Goal: Task Accomplishment & Management: Use online tool/utility

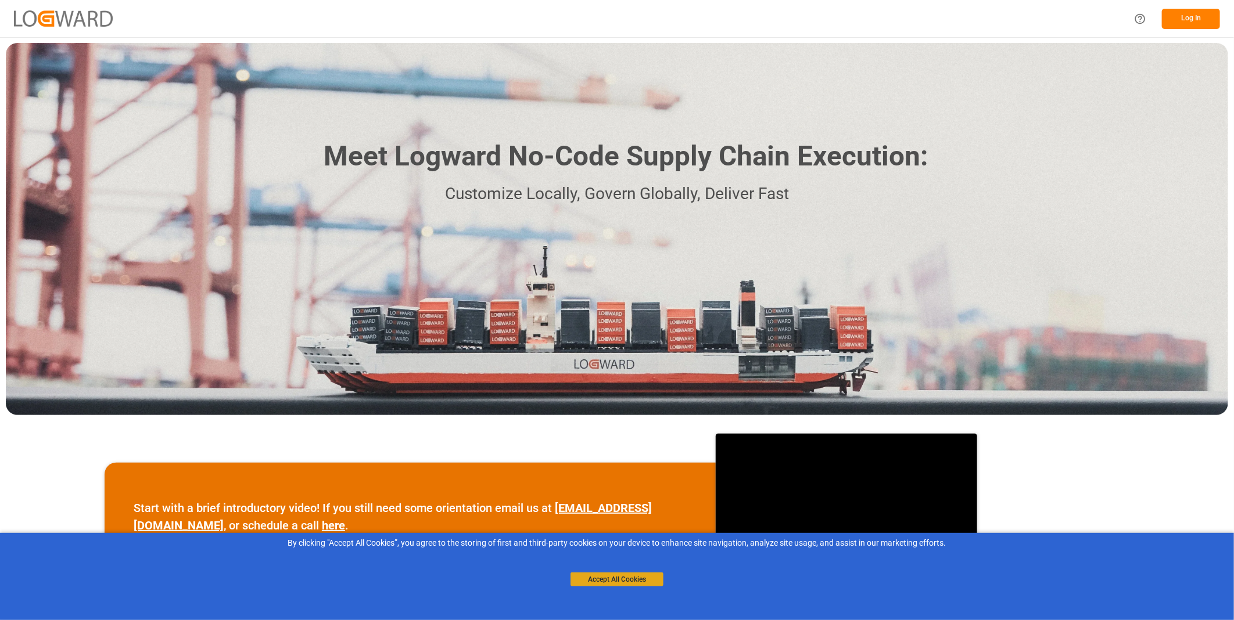
drag, startPoint x: 622, startPoint y: 568, endPoint x: 618, endPoint y: 580, distance: 12.1
click at [618, 580] on div "Accept All Cookies" at bounding box center [616, 568] width 93 height 37
click at [619, 580] on button "Accept All Cookies" at bounding box center [616, 580] width 93 height 14
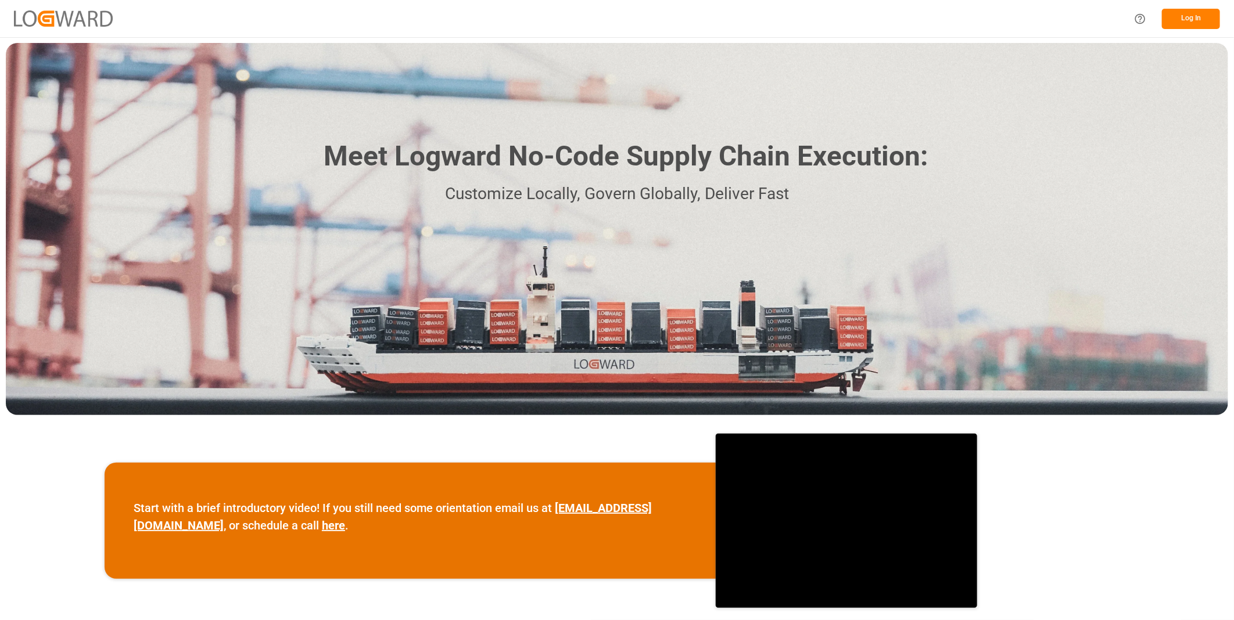
click at [1198, 21] on button "Log In" at bounding box center [1191, 19] width 58 height 20
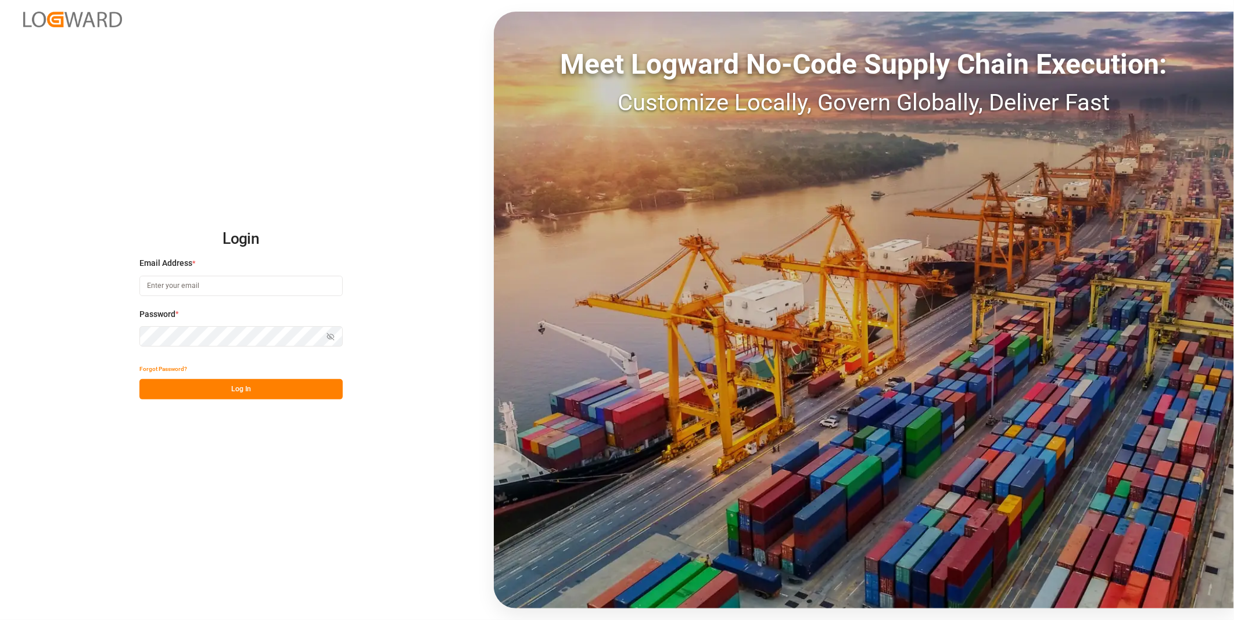
type input "florian.hausmann@rhenus.com"
click at [280, 390] on button "Log In" at bounding box center [240, 389] width 203 height 20
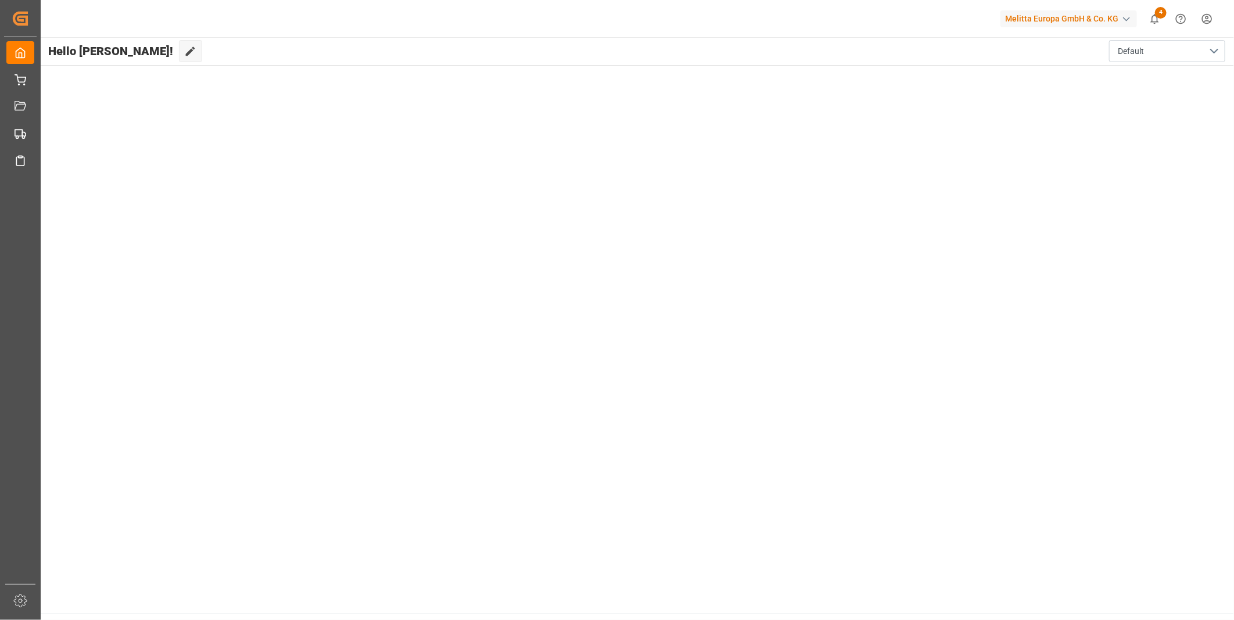
drag, startPoint x: 123, startPoint y: 614, endPoint x: 117, endPoint y: 620, distance: 7.8
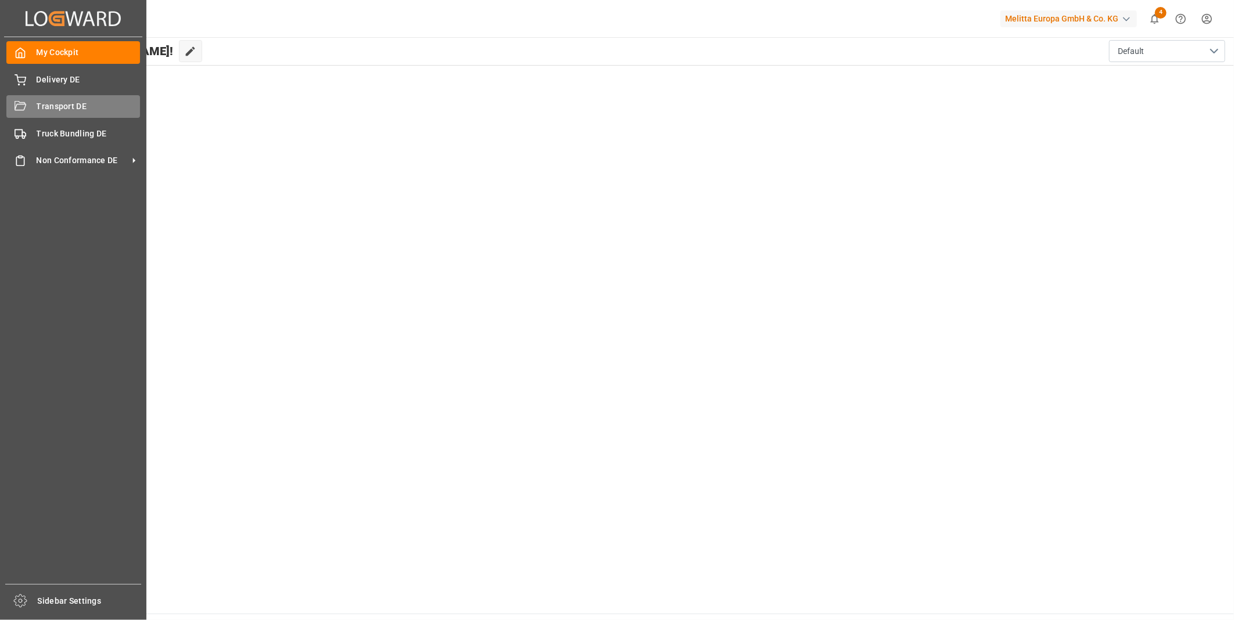
click at [20, 112] on div at bounding box center [21, 106] width 12 height 12
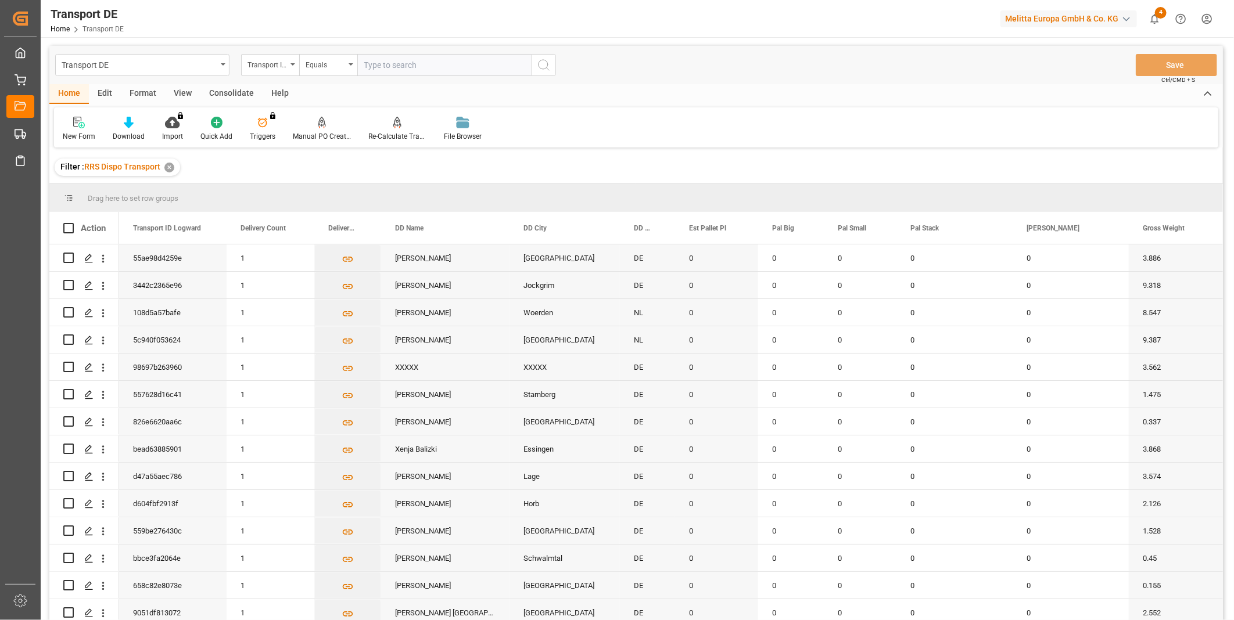
click at [237, 91] on div "Consolidate" at bounding box center [231, 94] width 62 height 20
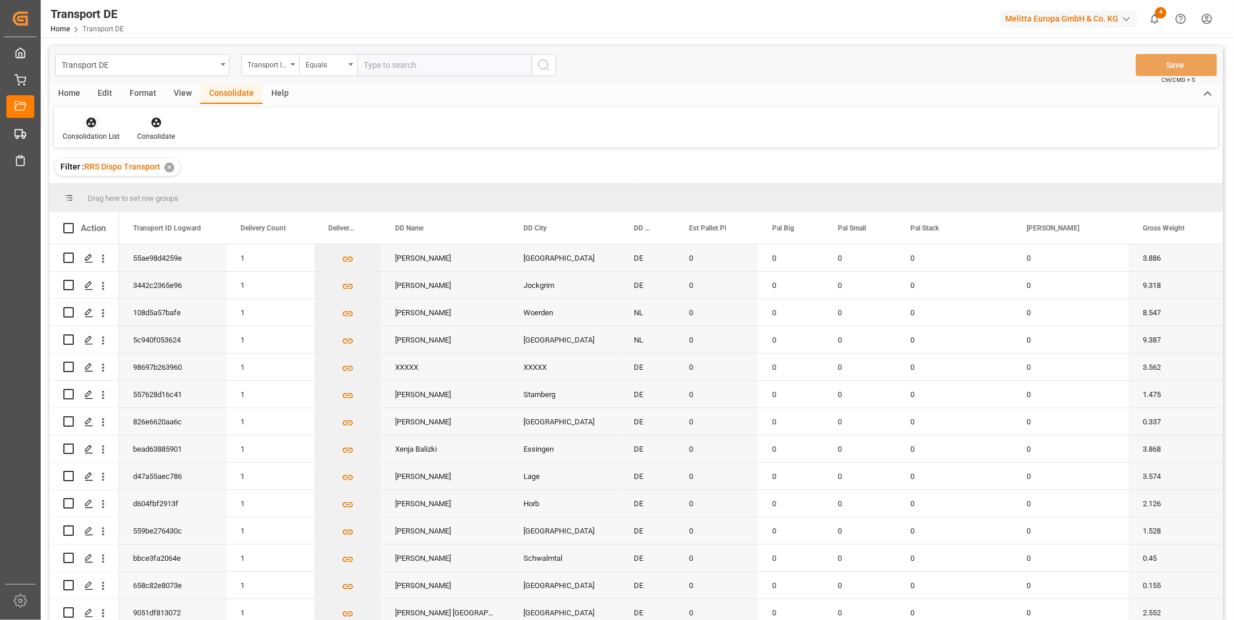
click at [94, 124] on icon at bounding box center [91, 123] width 12 height 12
click at [149, 222] on div "Transport DE Transport ID Logward Equals Save Ctrl/CMD + S Home Edit Format Vie…" at bounding box center [635, 348] width 1173 height 605
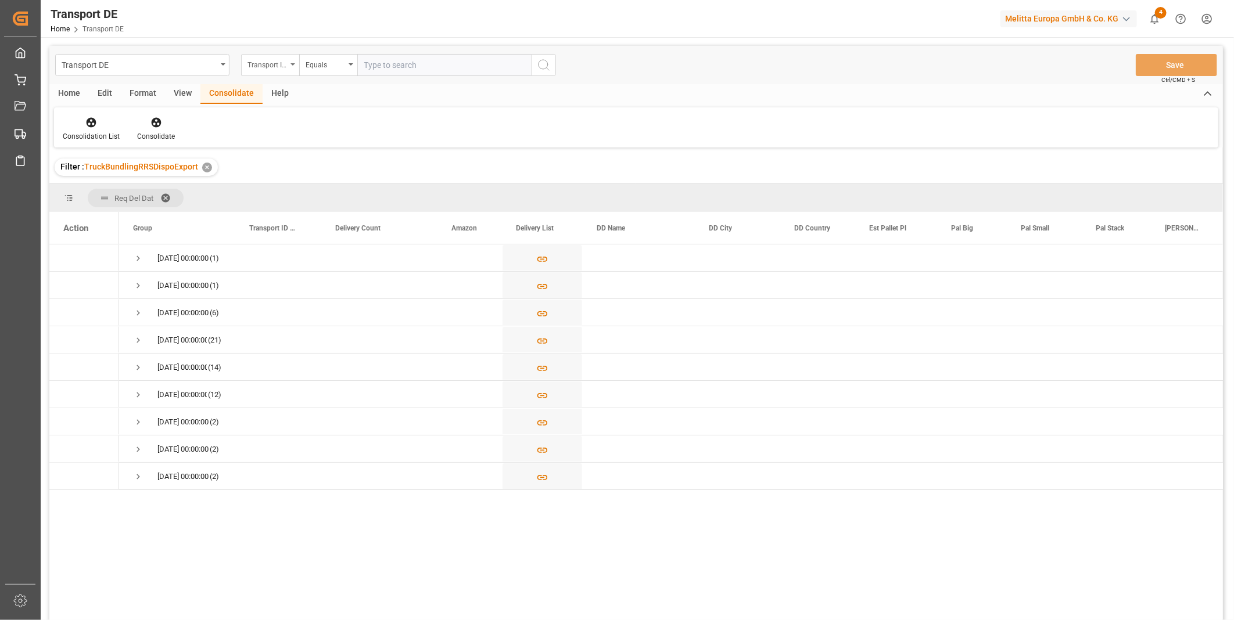
click at [268, 60] on div "Transport ID Logward" at bounding box center [266, 63] width 39 height 13
type input "Route"
click at [254, 121] on div "Route" at bounding box center [328, 118] width 173 height 24
click at [322, 70] on div "Equals" at bounding box center [328, 65] width 58 height 22
click at [329, 196] on div "Starts with" at bounding box center [386, 191] width 173 height 24
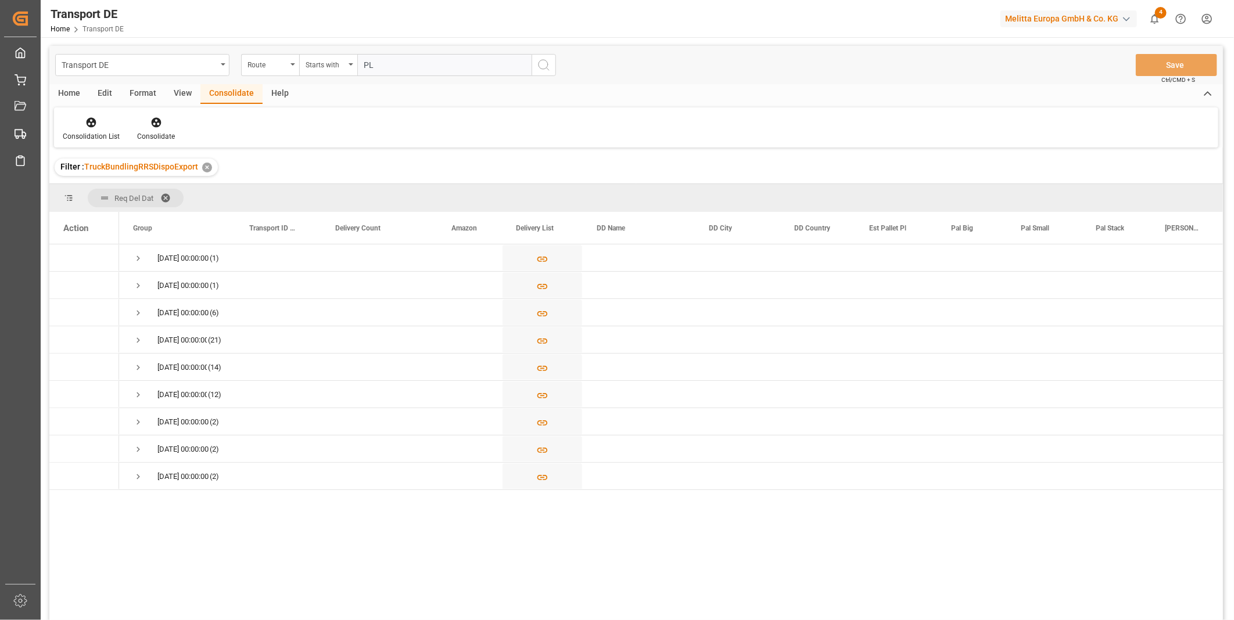
type input "PL"
click at [550, 71] on icon "search button" at bounding box center [544, 65] width 14 height 14
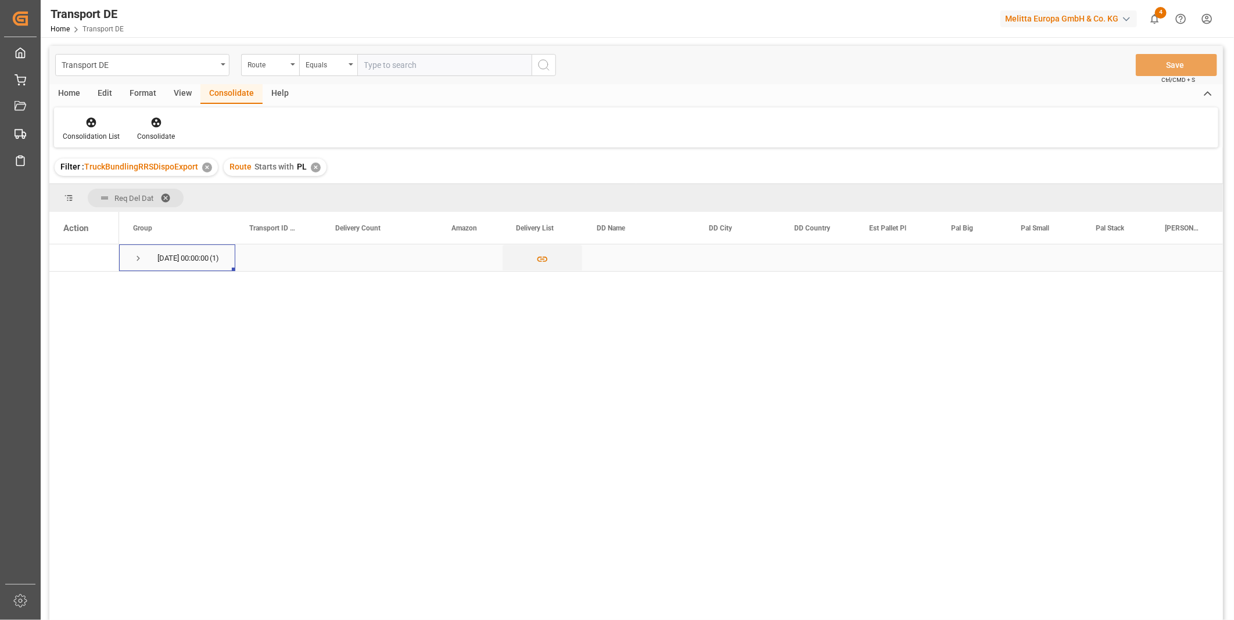
click at [130, 261] on div "20.08.2025 00:00:00 (1)" at bounding box center [177, 258] width 116 height 27
click at [132, 263] on div "20.08.2025 00:00:00 (1)" at bounding box center [177, 258] width 116 height 27
click at [141, 258] on span "Press SPACE to select this row." at bounding box center [138, 258] width 10 height 10
click at [67, 285] on input "Press Space to toggle row selection (unchecked)" at bounding box center [68, 285] width 10 height 10
checkbox input "true"
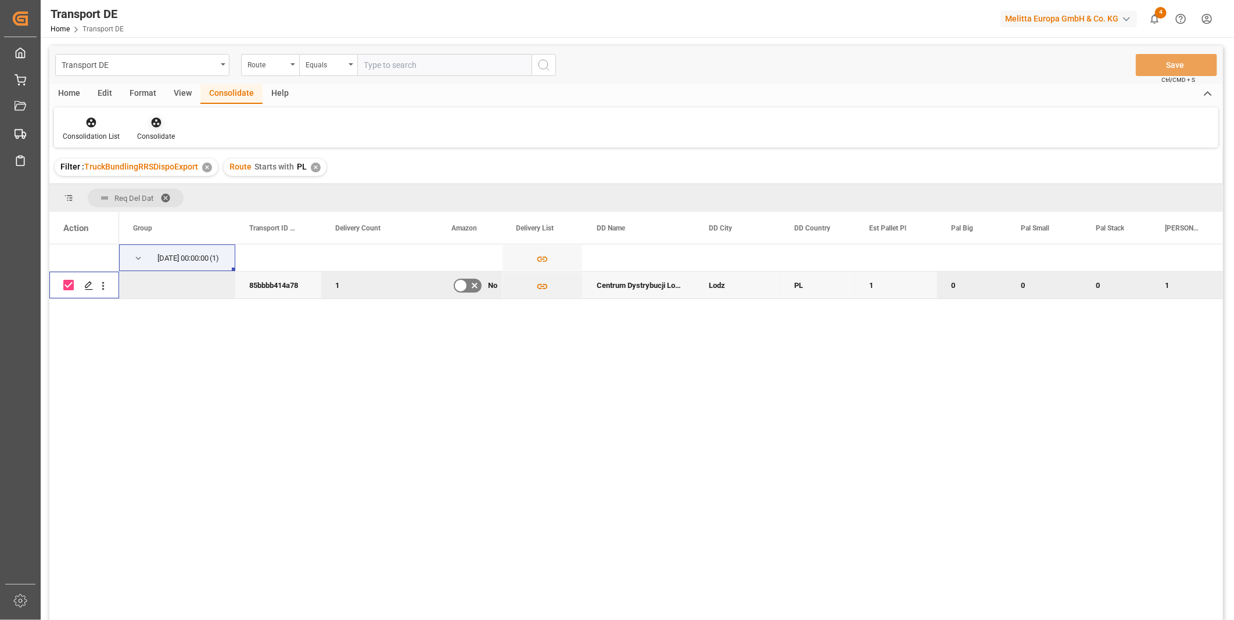
click at [143, 138] on div "Consolidate" at bounding box center [156, 136] width 38 height 10
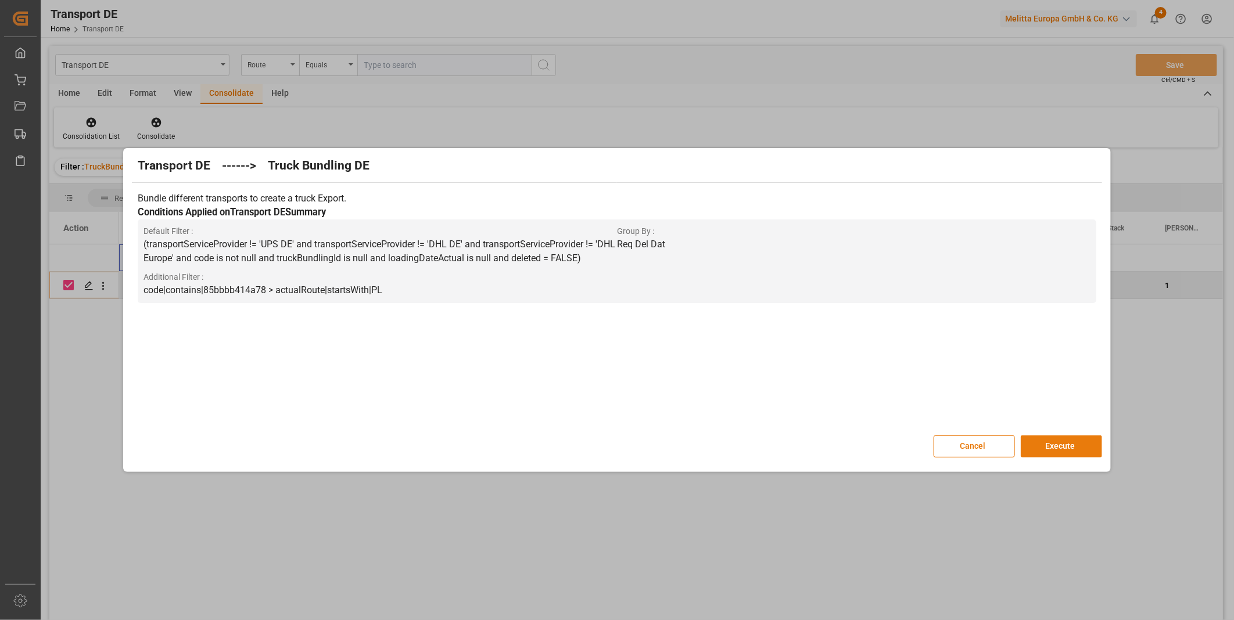
click at [1087, 448] on button "Execute" at bounding box center [1061, 447] width 81 height 22
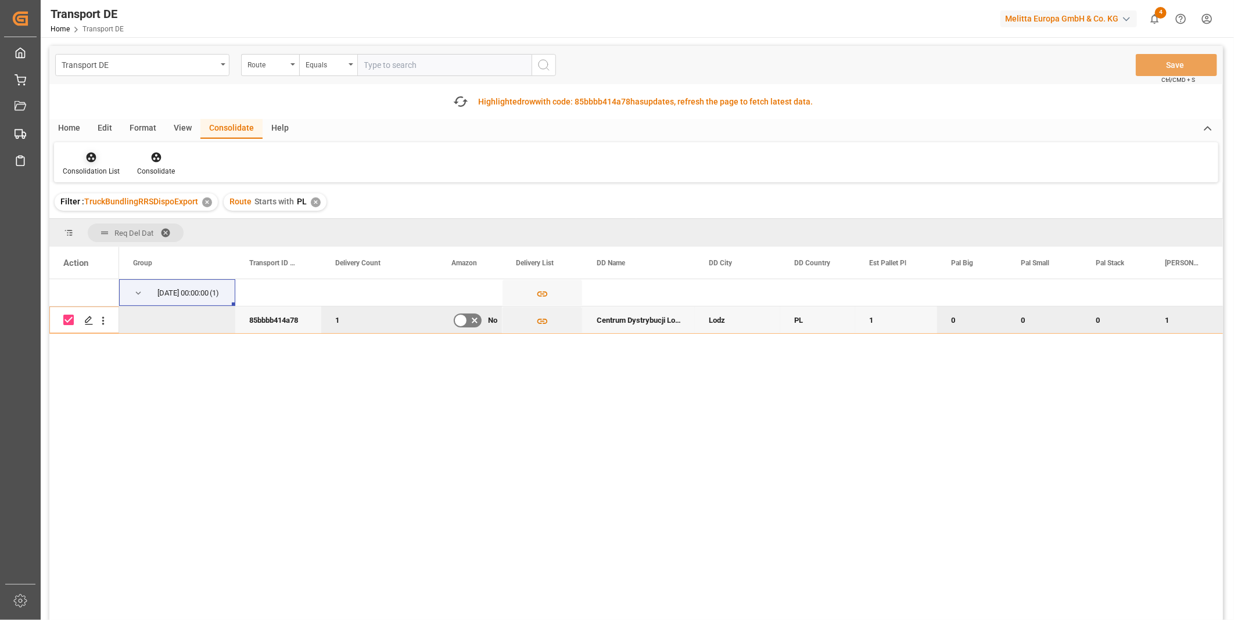
click at [95, 161] on icon at bounding box center [91, 158] width 12 height 12
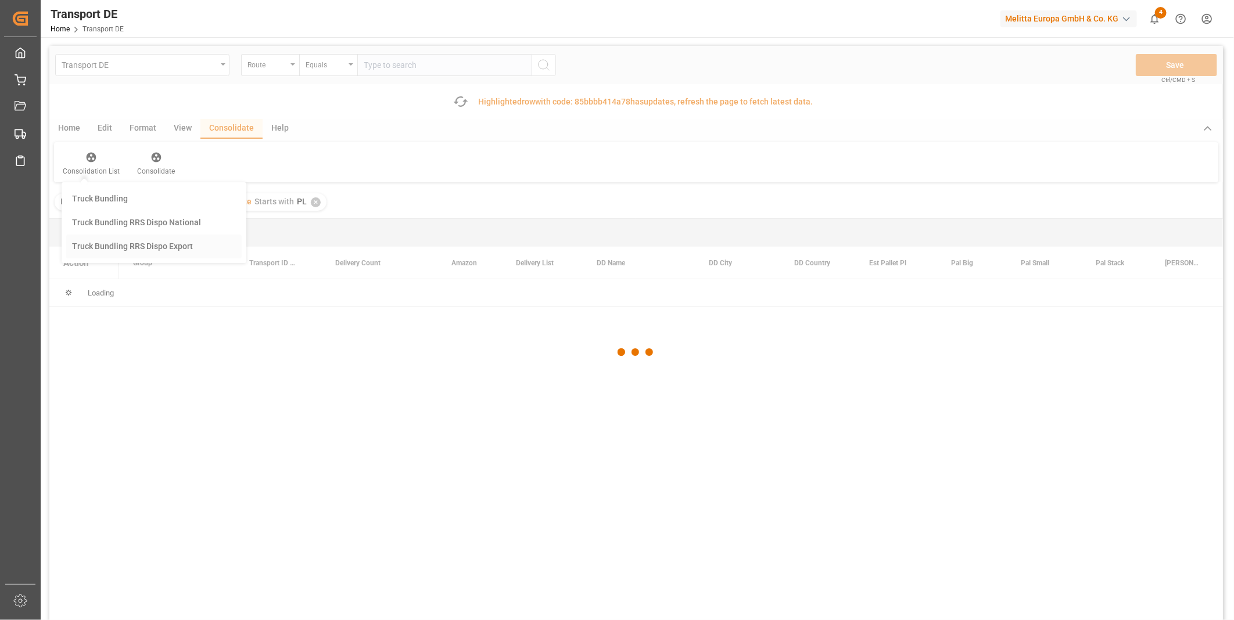
click at [166, 250] on div "Transport DE Route Equals Save Ctrl/CMD + S Fetch latest updates Highlighted ro…" at bounding box center [635, 366] width 1173 height 640
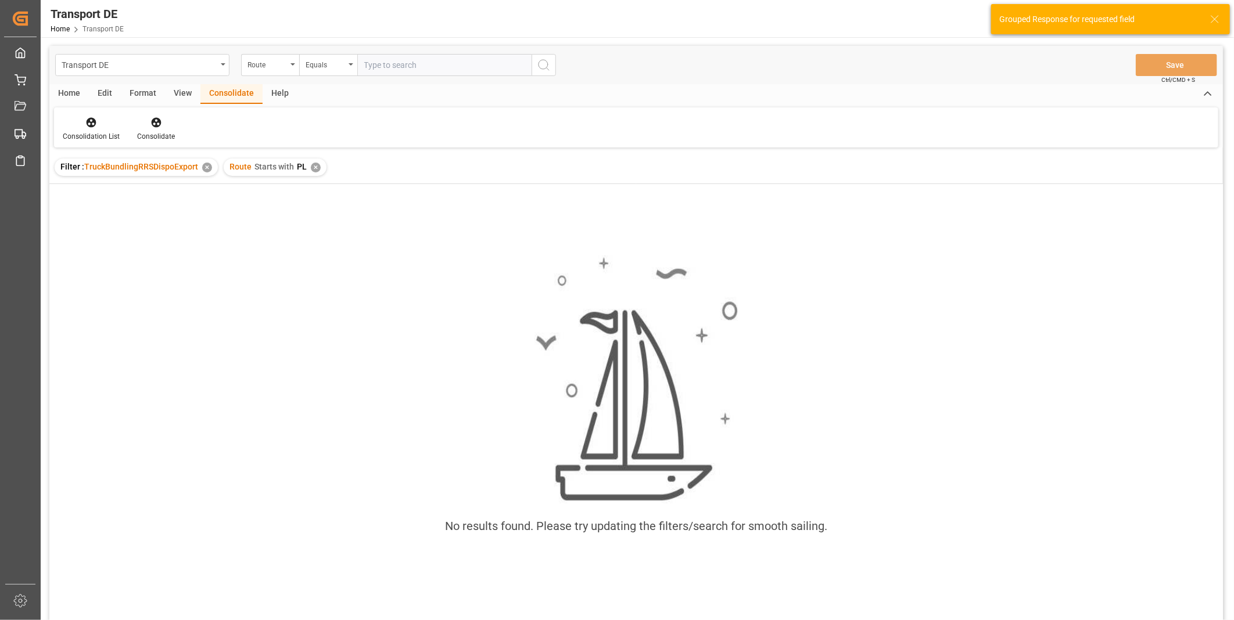
click at [319, 172] on div "Route Starts with PL ✕" at bounding box center [275, 167] width 103 height 17
click at [317, 167] on div "✕" at bounding box center [316, 168] width 10 height 10
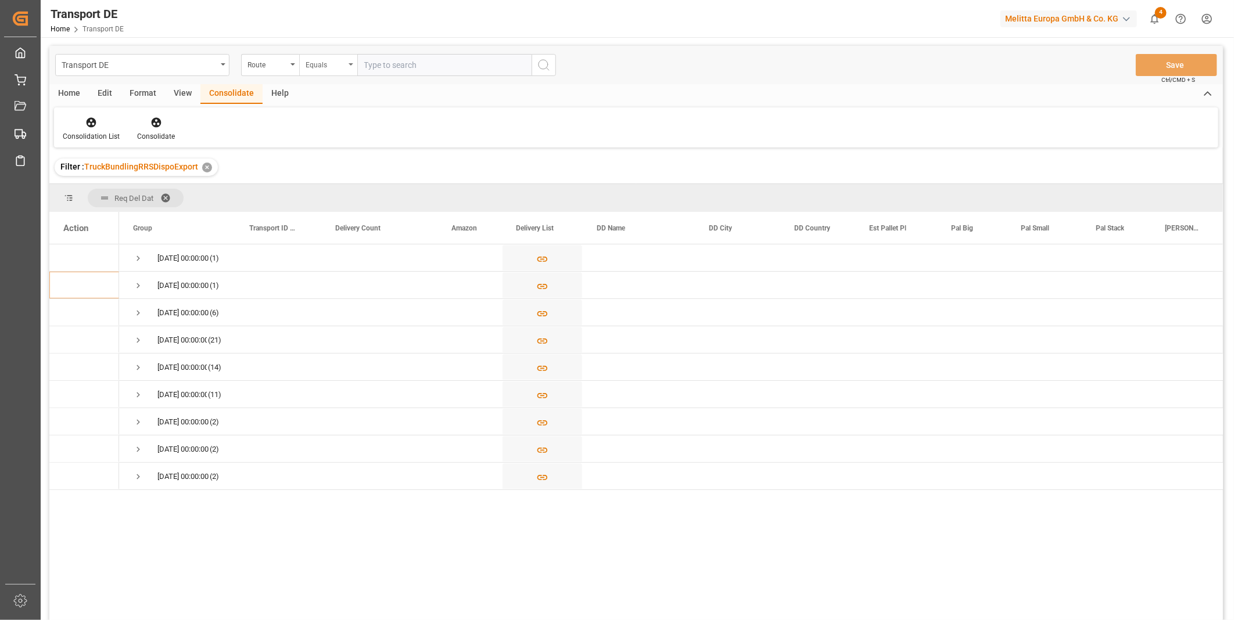
click at [327, 70] on div "Equals" at bounding box center [325, 63] width 39 height 13
click at [335, 189] on div "Starts with" at bounding box center [386, 191] width 173 height 24
type input "CZ"
click at [554, 64] on button "search button" at bounding box center [543, 65] width 24 height 22
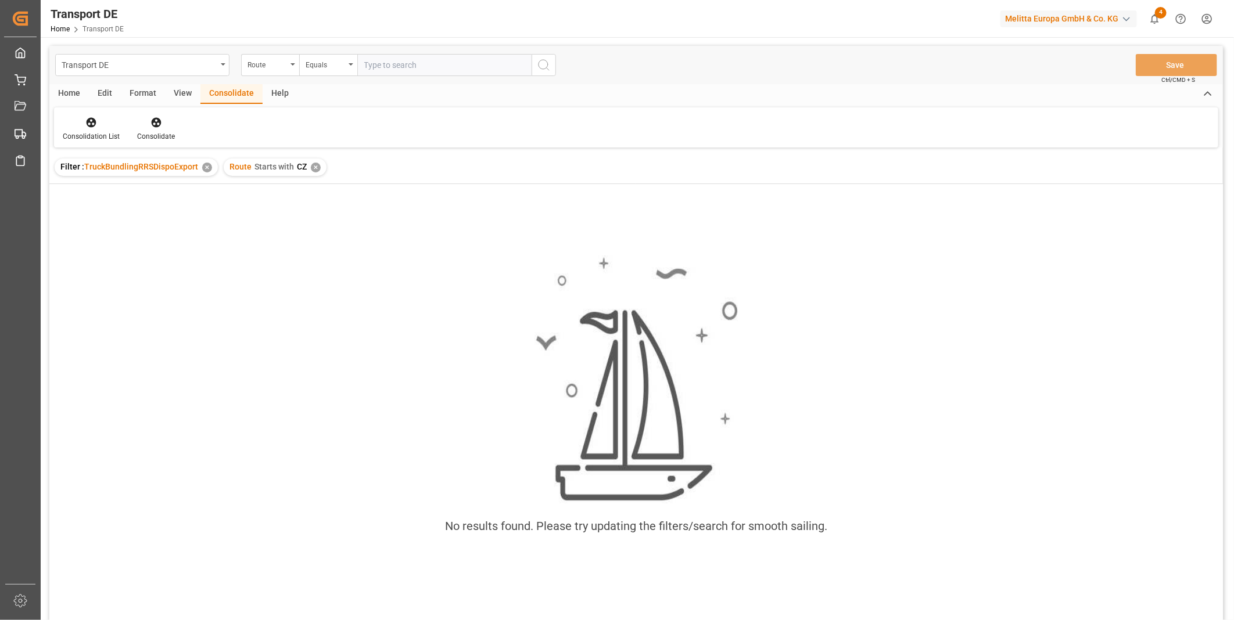
click at [314, 171] on div "✕" at bounding box center [316, 168] width 10 height 10
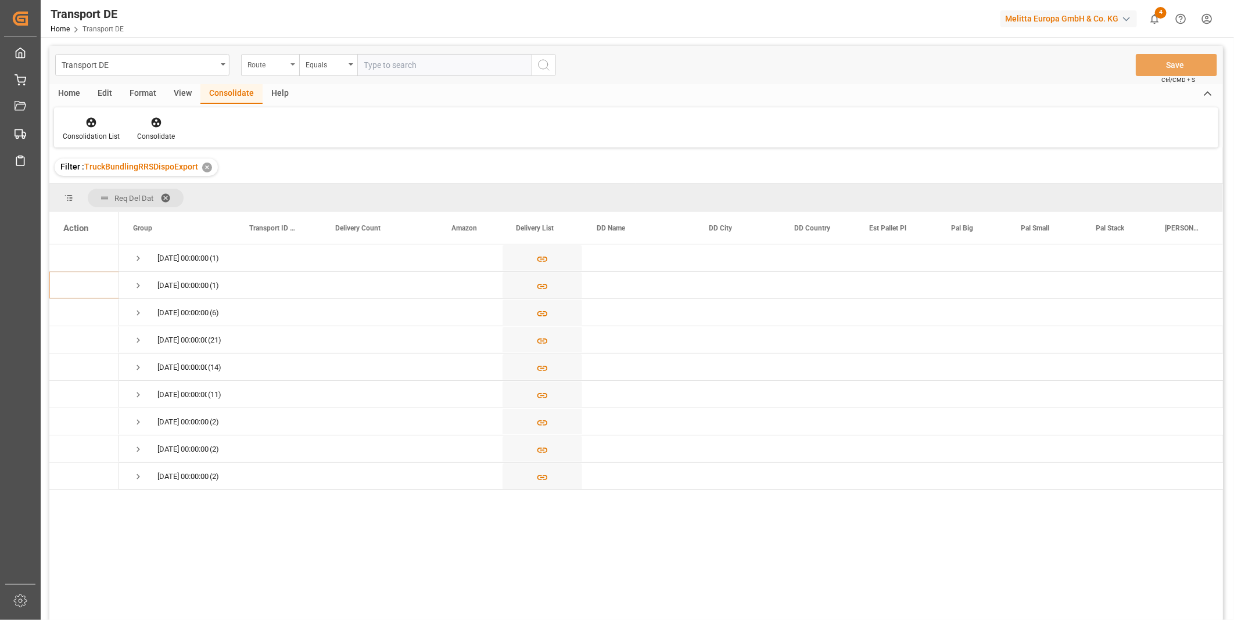
click at [286, 58] on div "Route" at bounding box center [266, 63] width 39 height 13
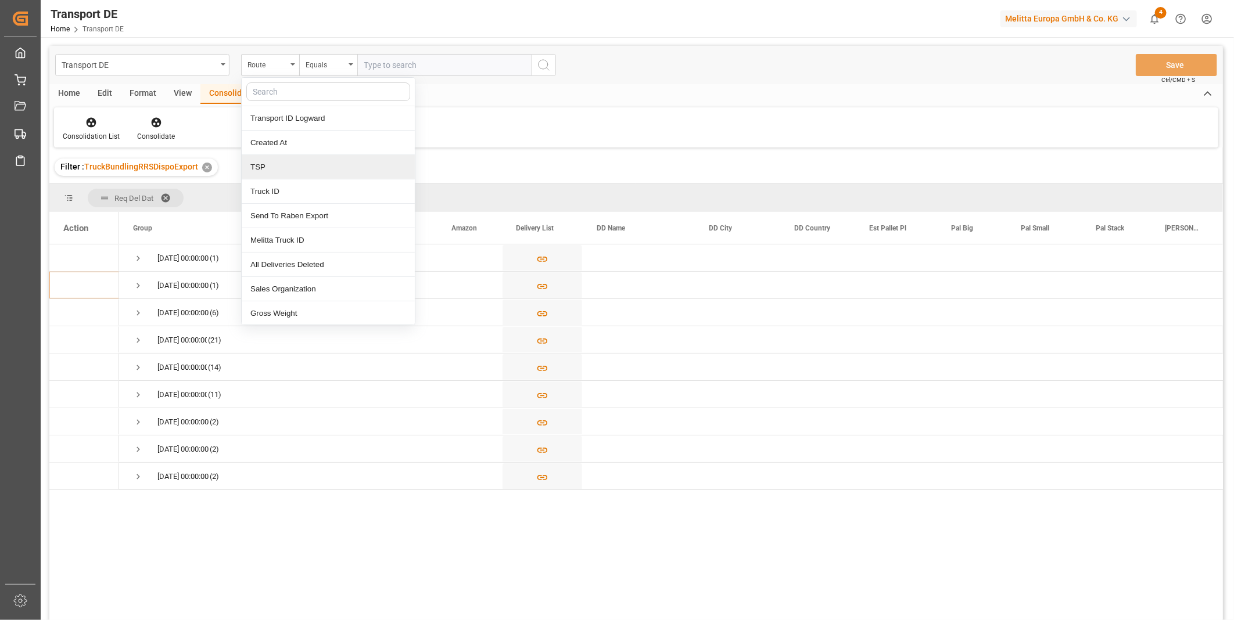
click at [266, 169] on div "TSP" at bounding box center [328, 167] width 173 height 24
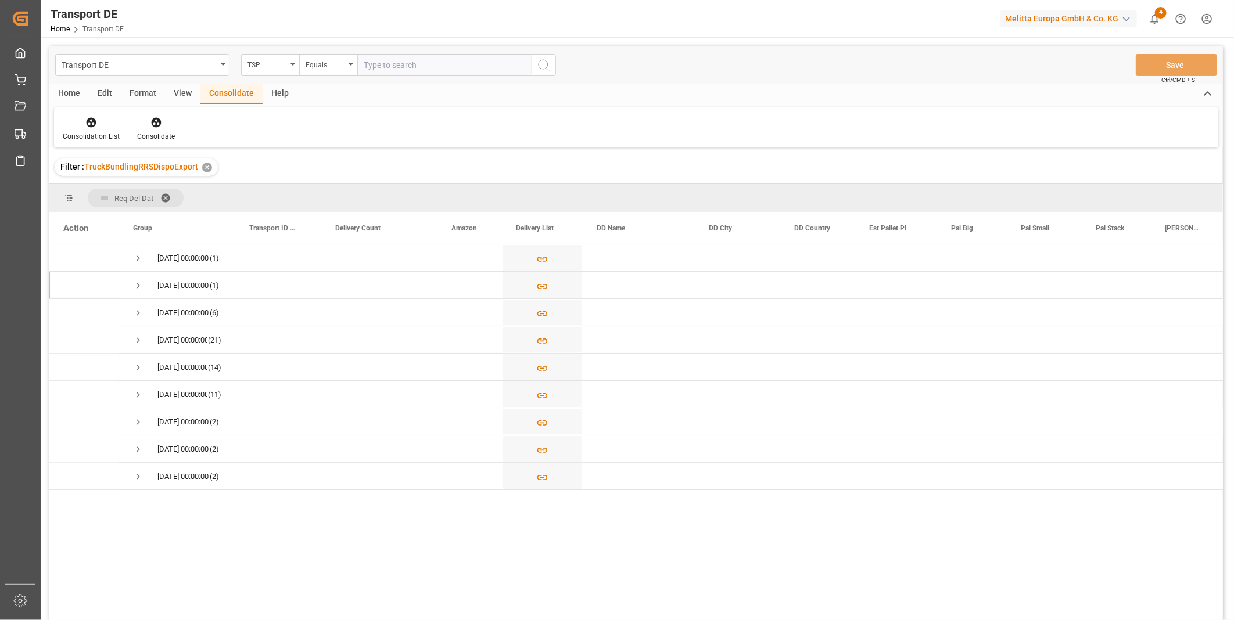
click at [358, 67] on input "text" at bounding box center [444, 65] width 174 height 22
type input "C"
type input "DACHSER COF FOODSERVICE"
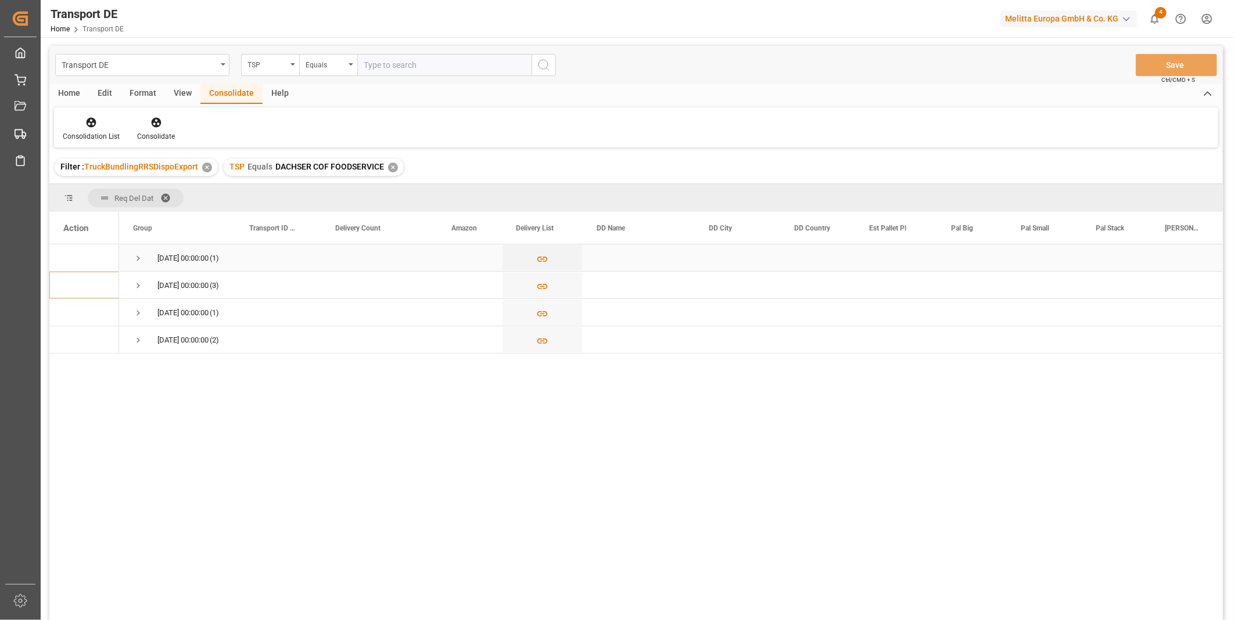
click at [137, 253] on span "Press SPACE to select this row." at bounding box center [138, 258] width 10 height 10
click at [70, 287] on input "Press Space to toggle row selection (unchecked)" at bounding box center [68, 285] width 10 height 10
checkbox input "true"
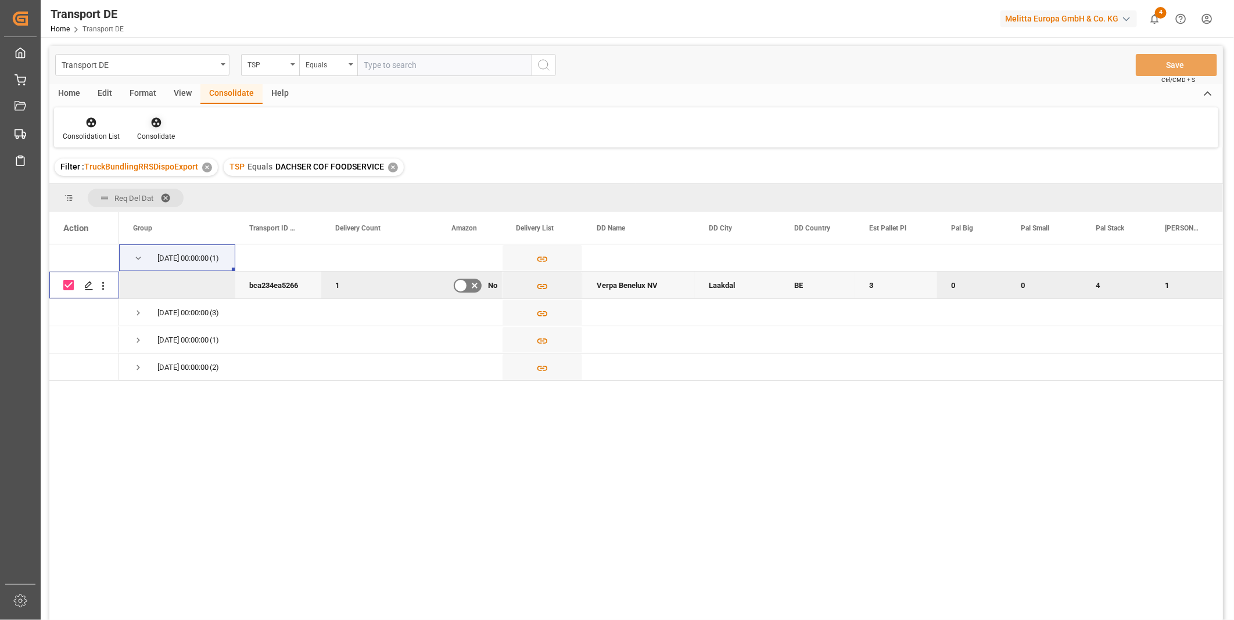
click at [156, 123] on icon at bounding box center [156, 123] width 10 height 10
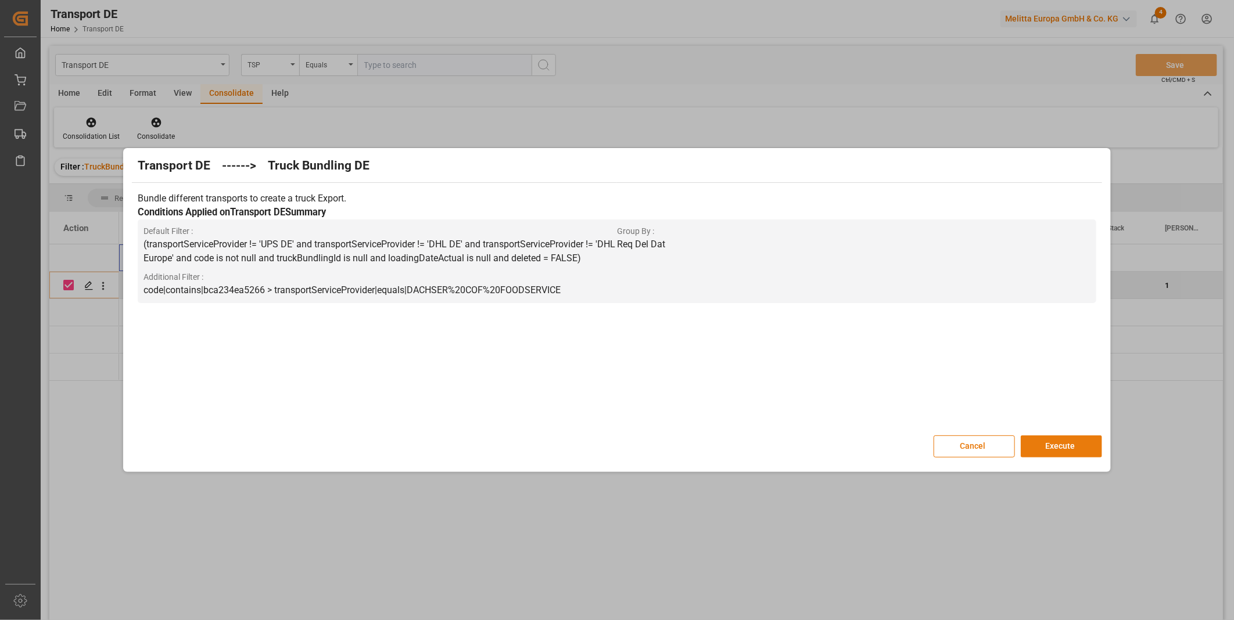
click at [1053, 445] on button "Execute" at bounding box center [1061, 447] width 81 height 22
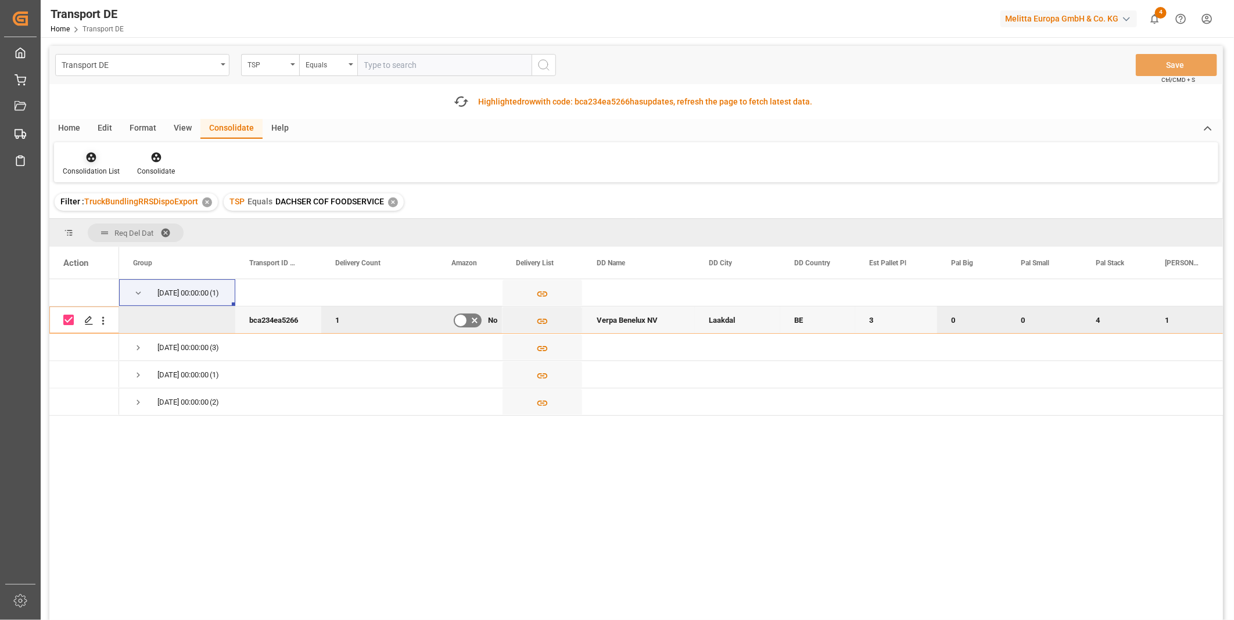
click at [74, 154] on div at bounding box center [91, 157] width 57 height 12
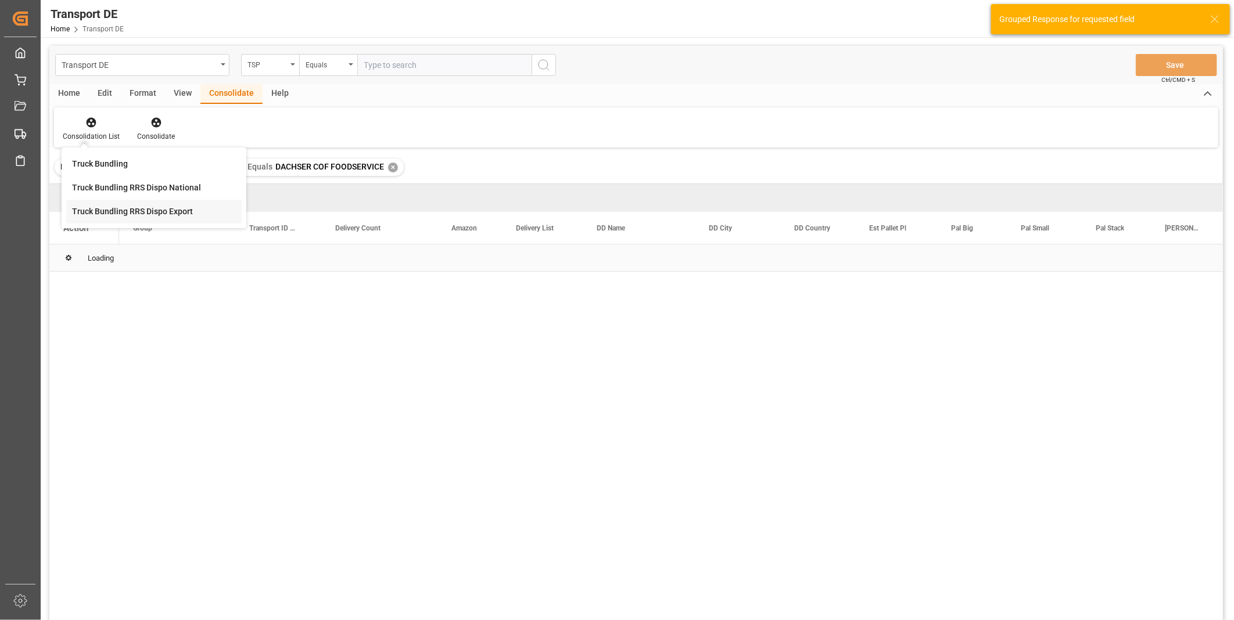
click at [153, 246] on div "Transport DE TSP Equals Save Ctrl/CMD + S Home Edit Format View Consolidate Hel…" at bounding box center [635, 348] width 1173 height 605
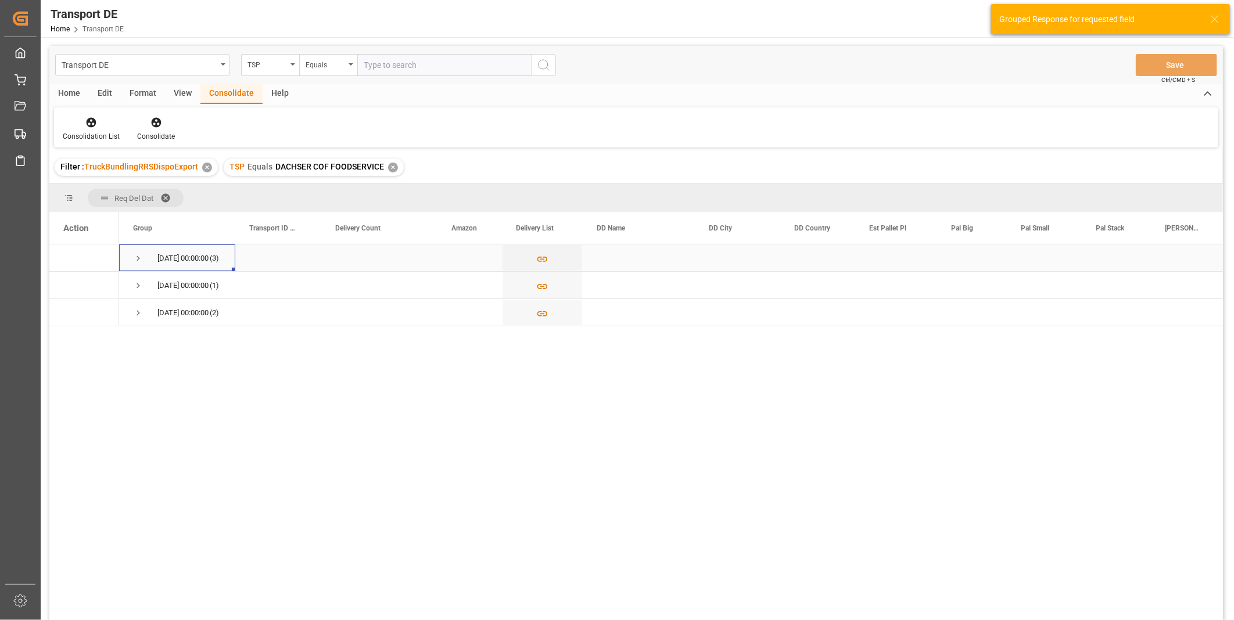
click at [143, 262] on span "20.08.2025 00:00:00 (3)" at bounding box center [177, 258] width 88 height 26
click at [142, 260] on span "Press SPACE to select this row." at bounding box center [138, 258] width 10 height 10
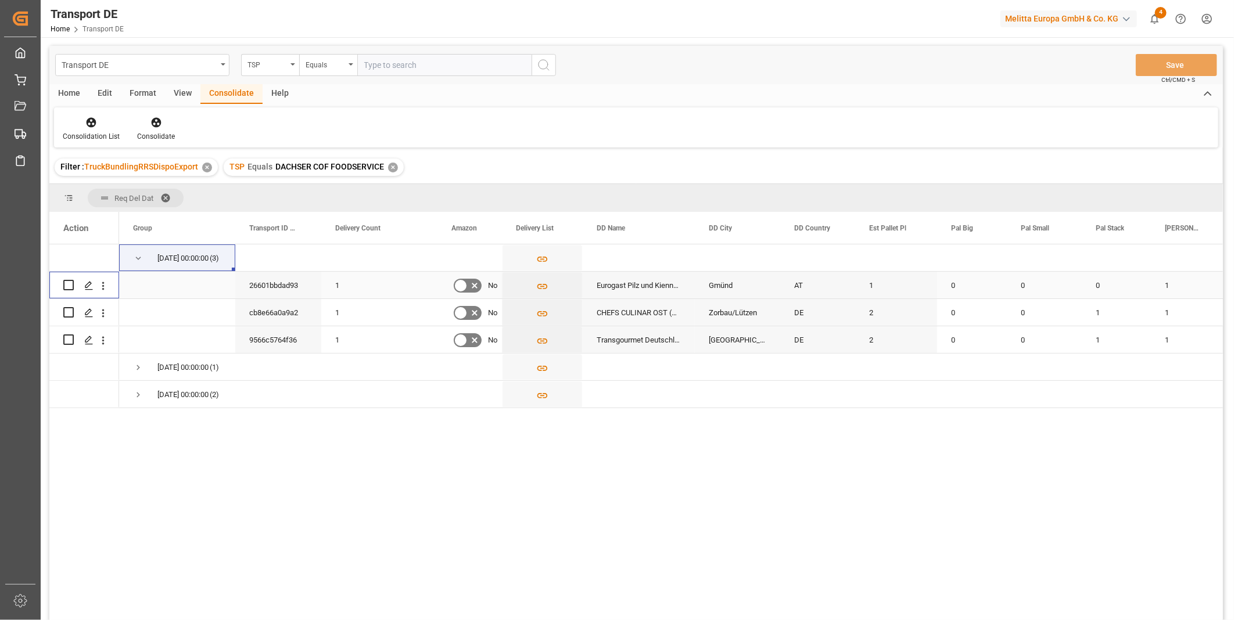
click at [68, 285] on input "Press Space to toggle row selection (unchecked)" at bounding box center [68, 285] width 10 height 10
checkbox input "true"
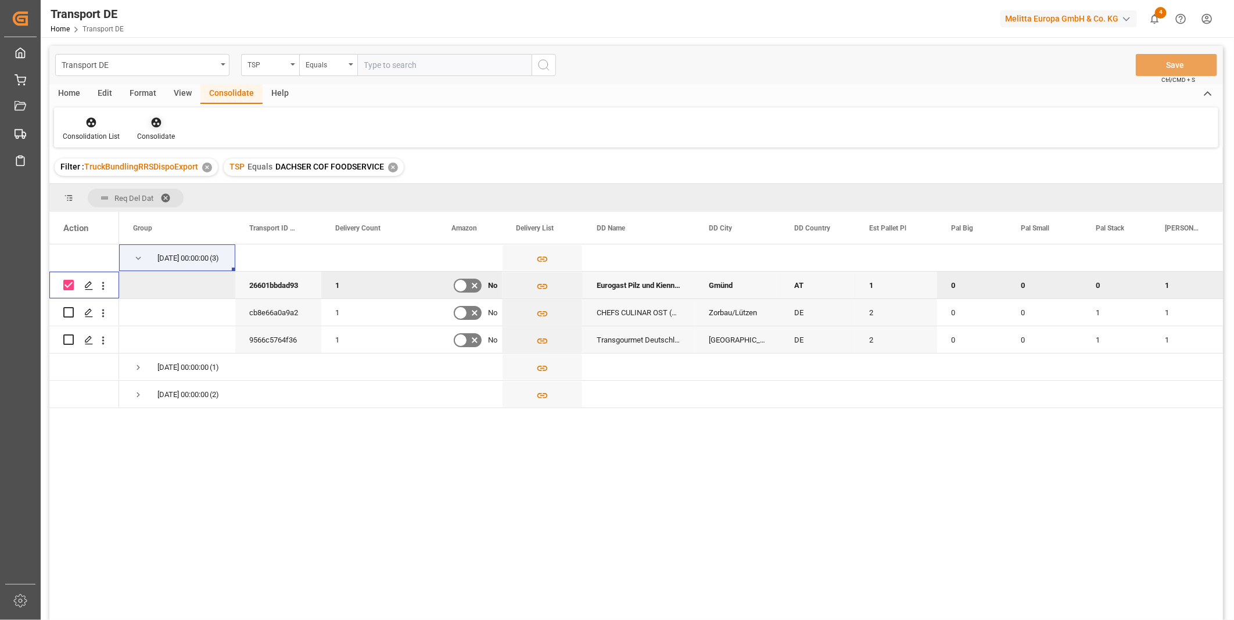
click at [150, 125] on icon at bounding box center [156, 123] width 12 height 12
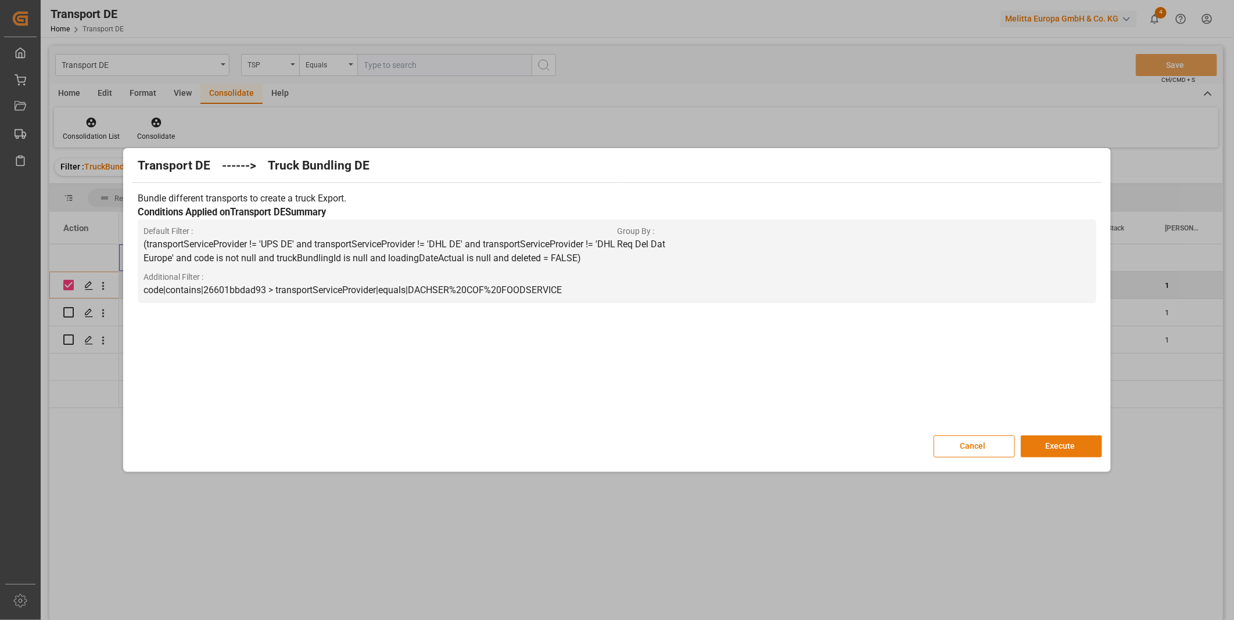
click at [1090, 443] on button "Execute" at bounding box center [1061, 447] width 81 height 22
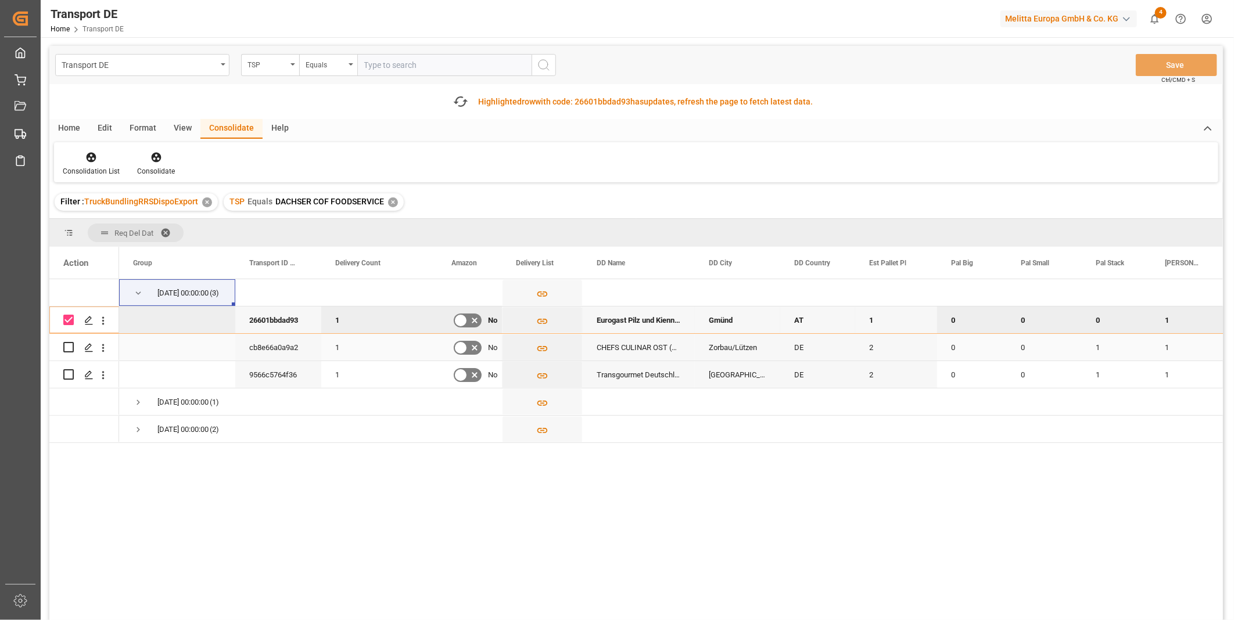
click at [68, 349] on input "Press Space to toggle row selection (unchecked)" at bounding box center [68, 347] width 10 height 10
checkbox input "true"
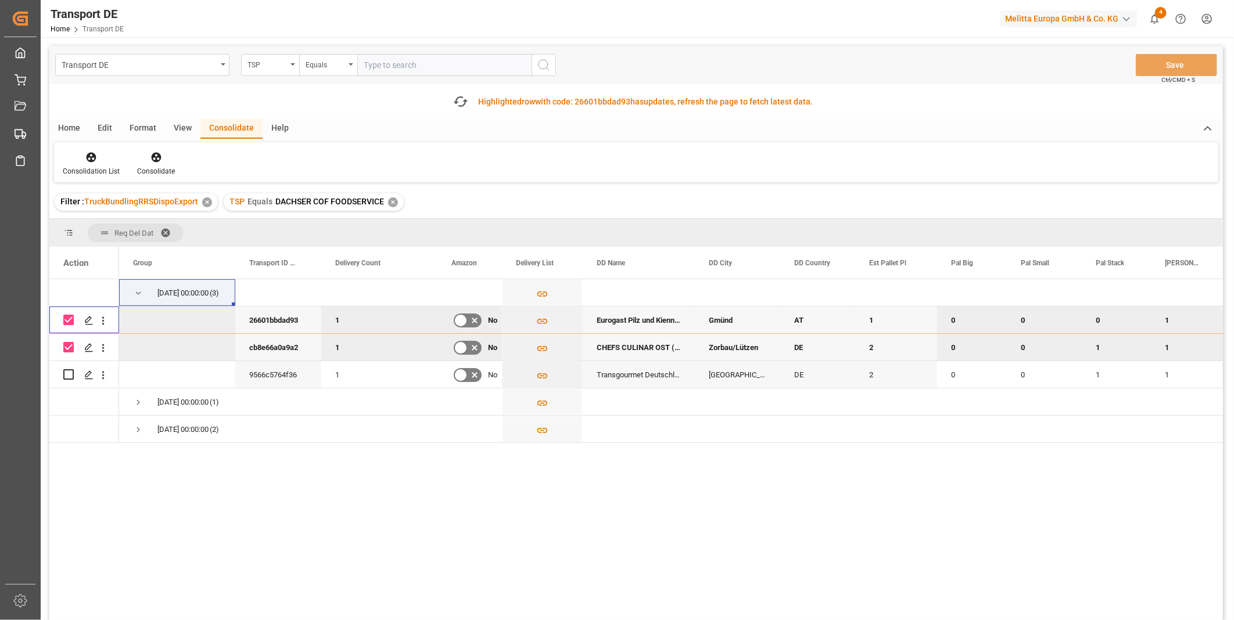
click at [66, 316] on input "Press Space to toggle row selection (checked)" at bounding box center [68, 320] width 10 height 10
checkbox input "false"
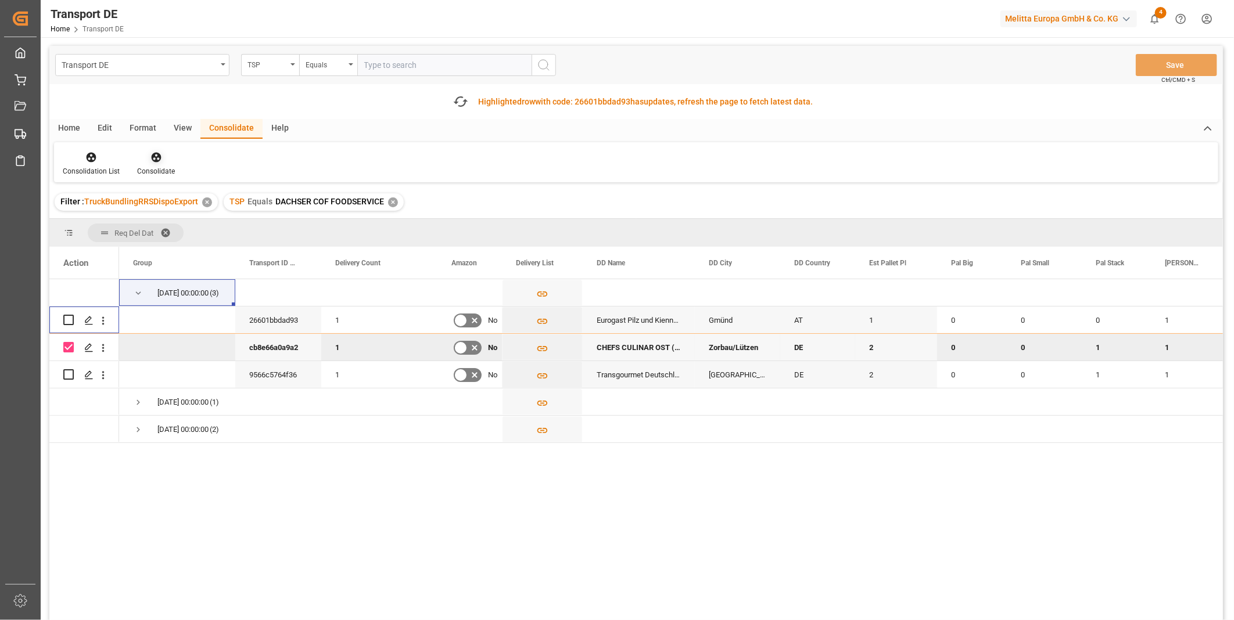
click at [150, 163] on div "Consolidate" at bounding box center [155, 164] width 55 height 26
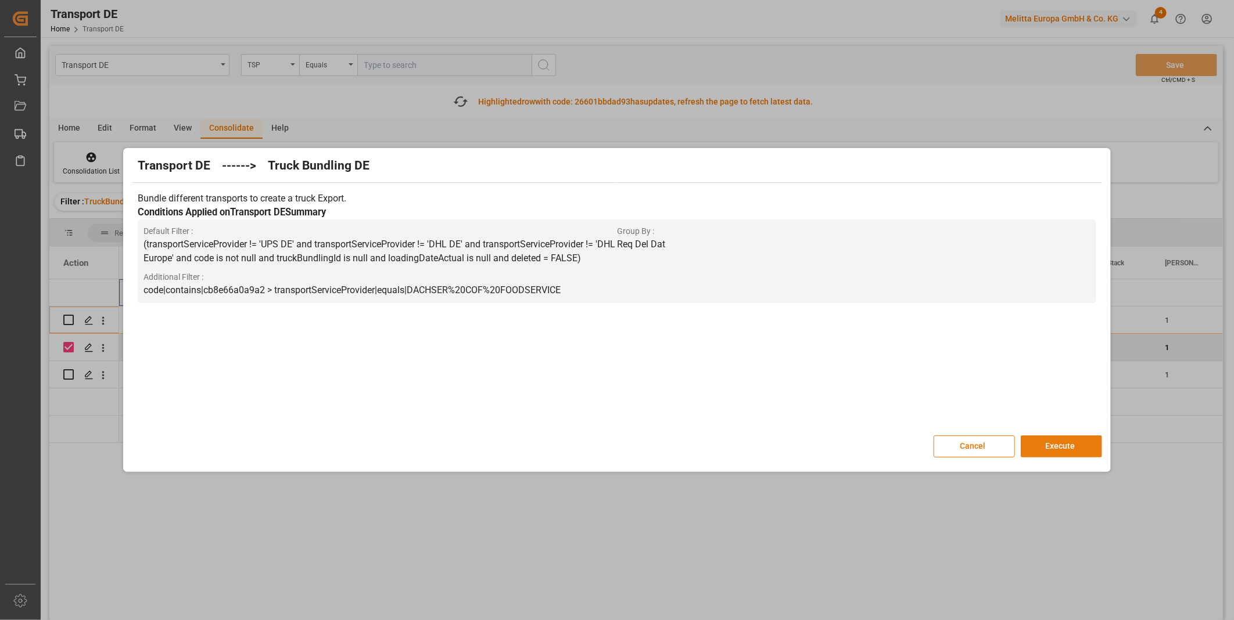
click at [1038, 437] on button "Execute" at bounding box center [1061, 447] width 81 height 22
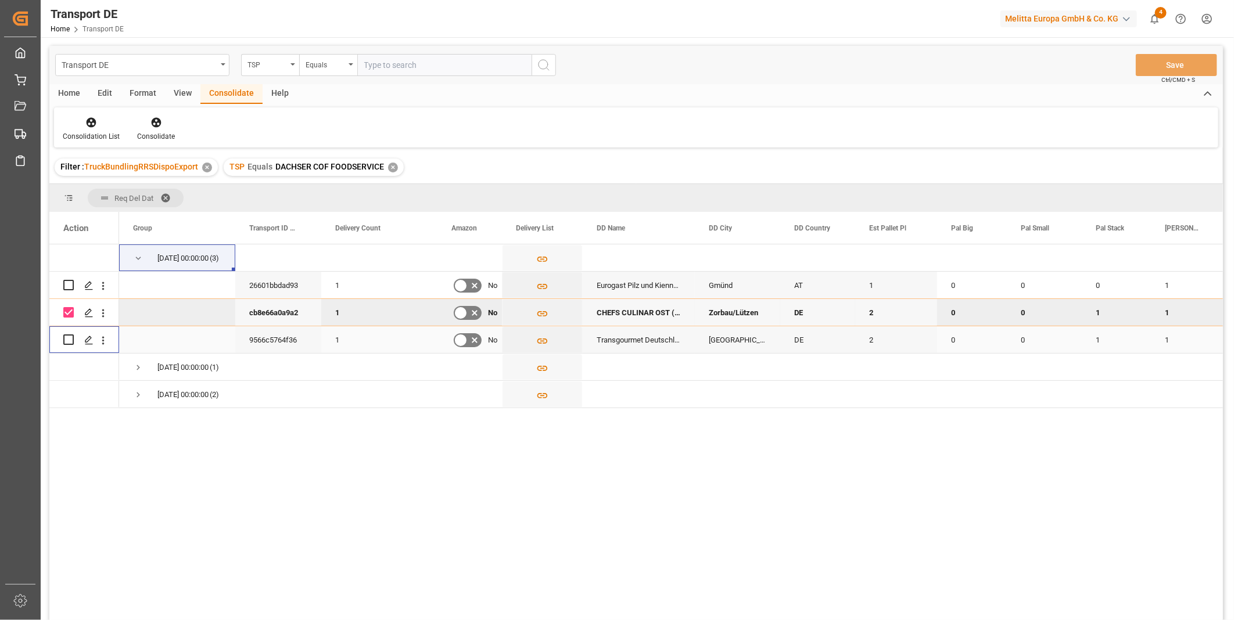
click at [69, 340] on input "Press Space to toggle row selection (unchecked)" at bounding box center [68, 340] width 10 height 10
checkbox input "true"
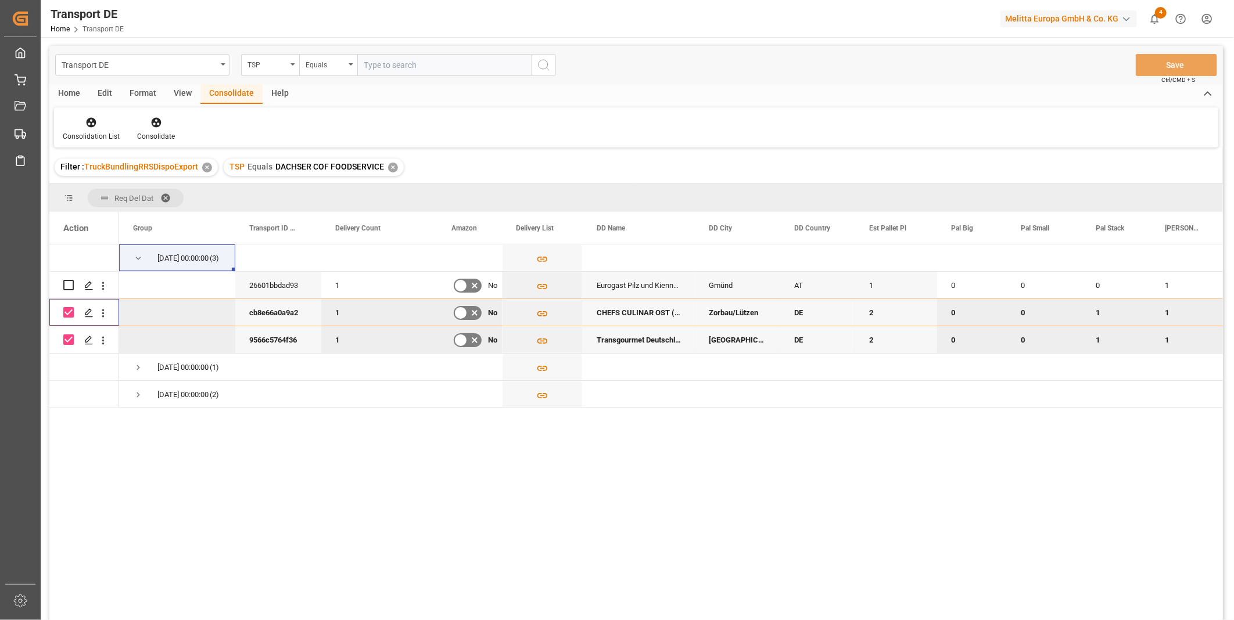
click at [66, 310] on input "Press Space to toggle row selection (checked)" at bounding box center [68, 312] width 10 height 10
checkbox input "false"
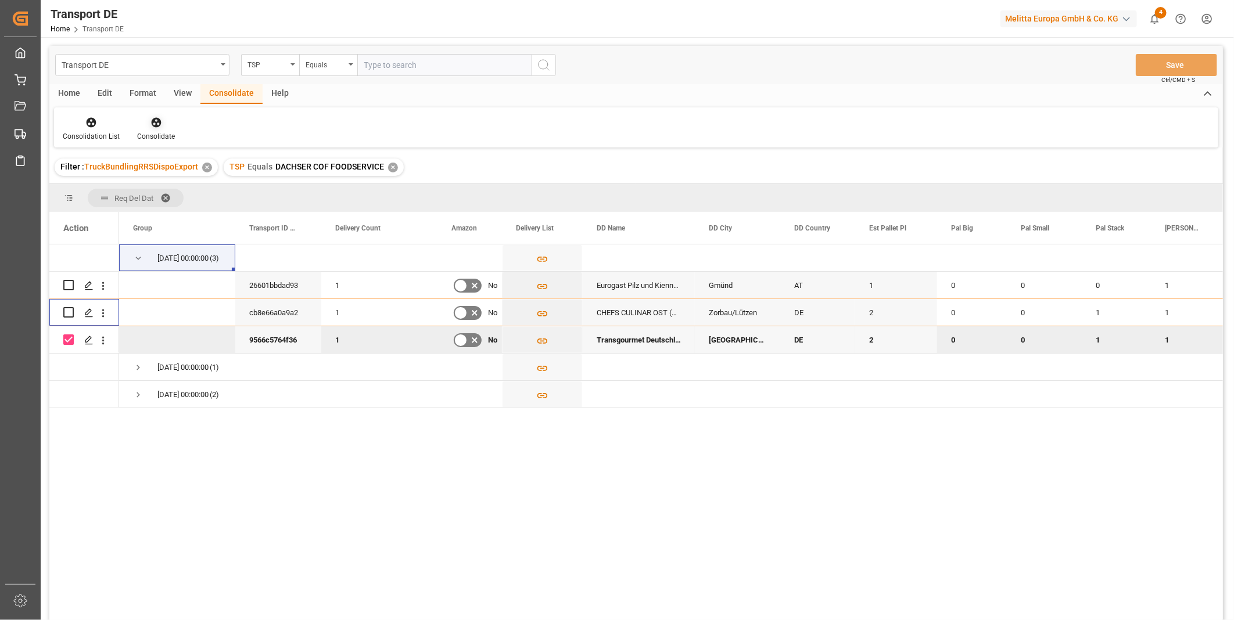
click at [145, 130] on div "Consolidate" at bounding box center [155, 129] width 55 height 26
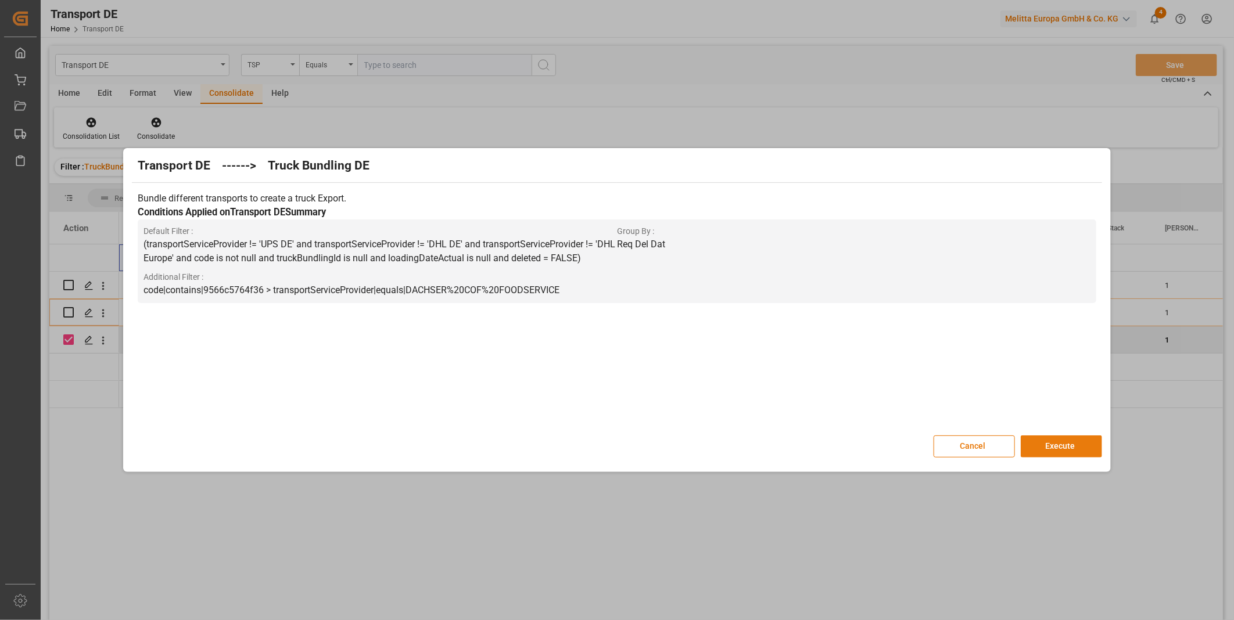
click at [1064, 446] on button "Execute" at bounding box center [1061, 447] width 81 height 22
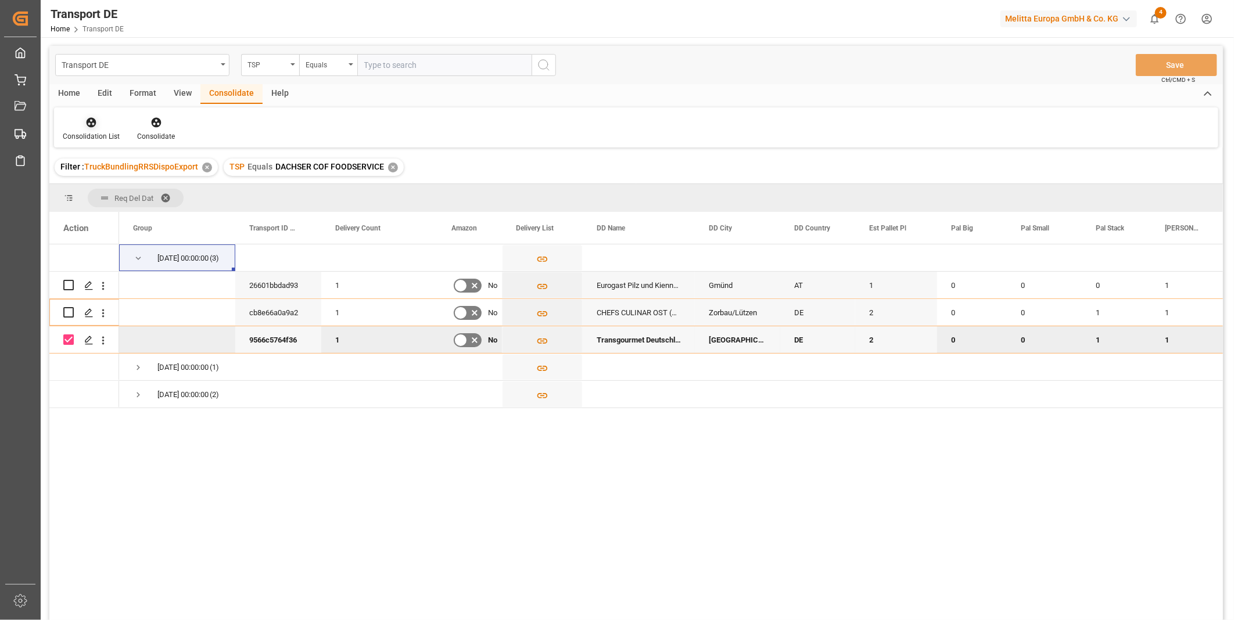
click at [87, 123] on icon at bounding box center [92, 123] width 10 height 10
click at [139, 212] on div "Transport DE TSP Equals Save Ctrl/CMD + S Home Edit Format View Consolidate Hel…" at bounding box center [635, 348] width 1173 height 605
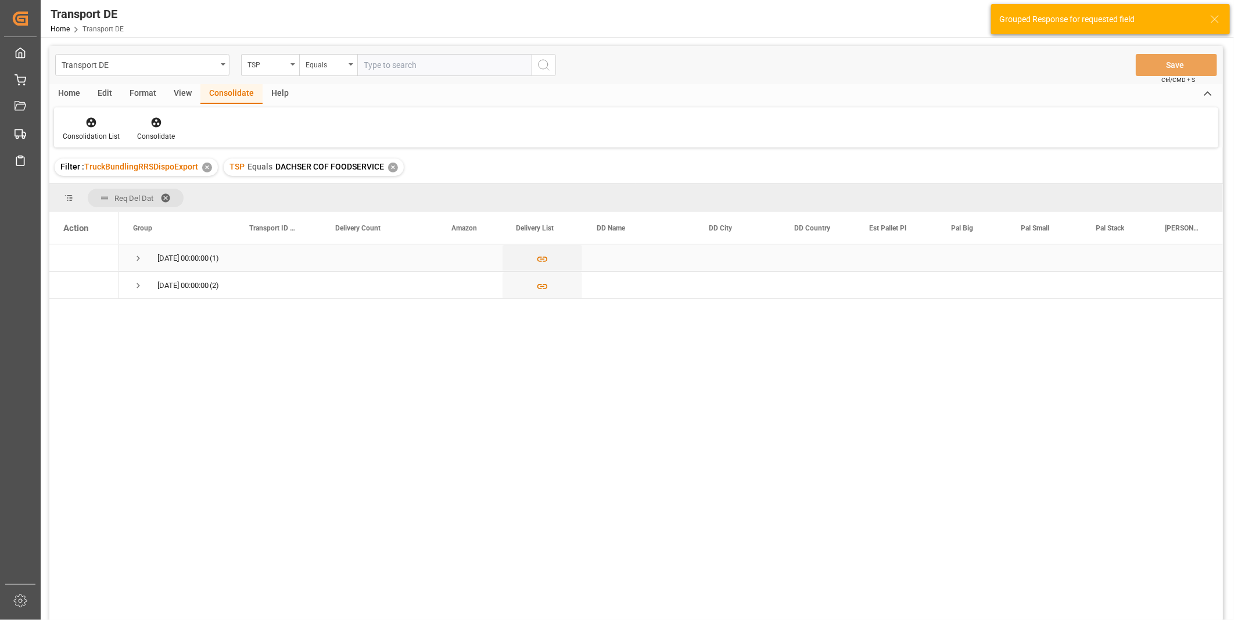
click at [142, 257] on span "Press SPACE to select this row." at bounding box center [138, 258] width 10 height 10
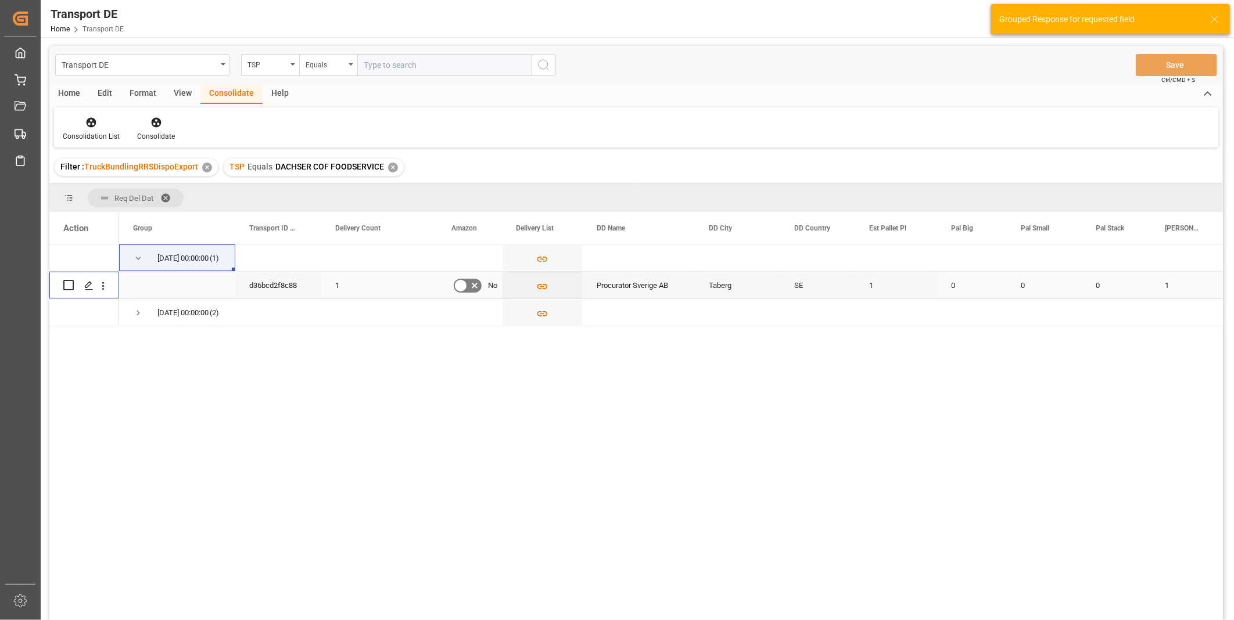
click at [70, 285] on input "Press Space to toggle row selection (unchecked)" at bounding box center [68, 285] width 10 height 10
checkbox input "true"
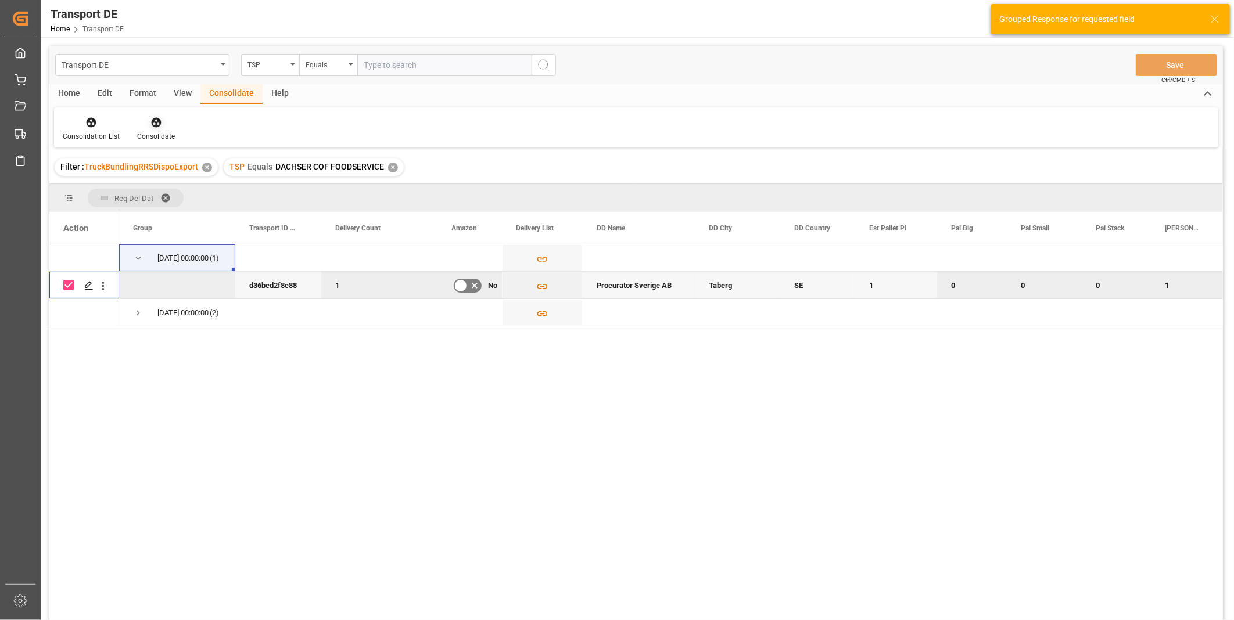
click at [151, 121] on icon at bounding box center [156, 123] width 10 height 10
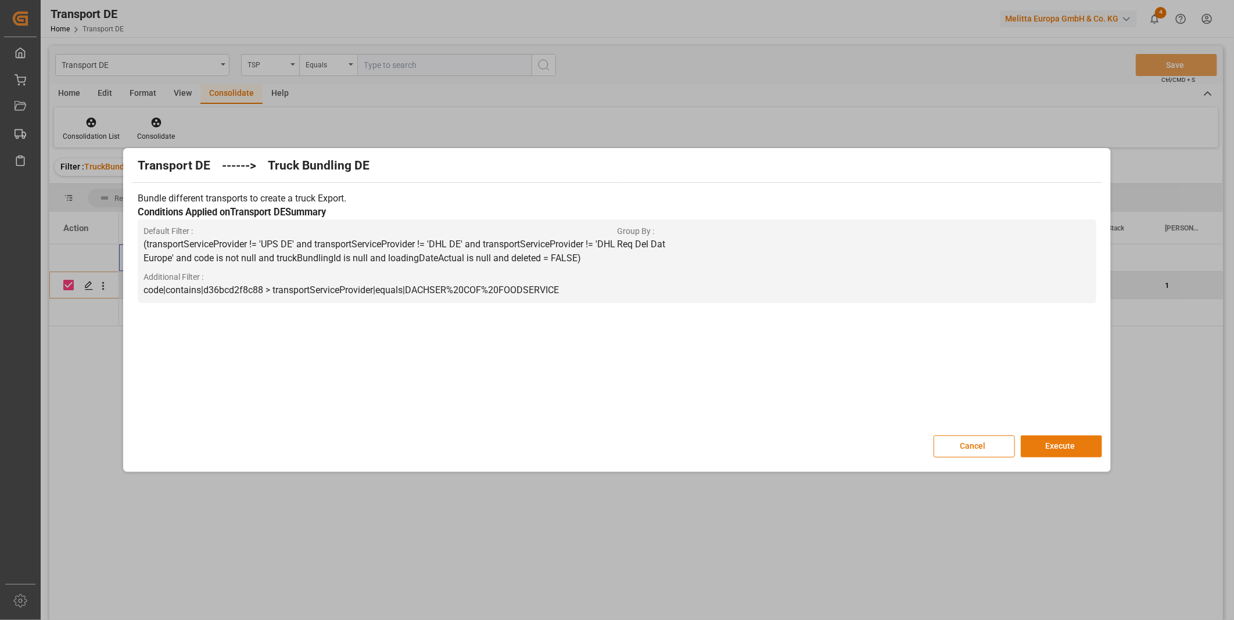
click at [1076, 447] on button "Execute" at bounding box center [1061, 447] width 81 height 22
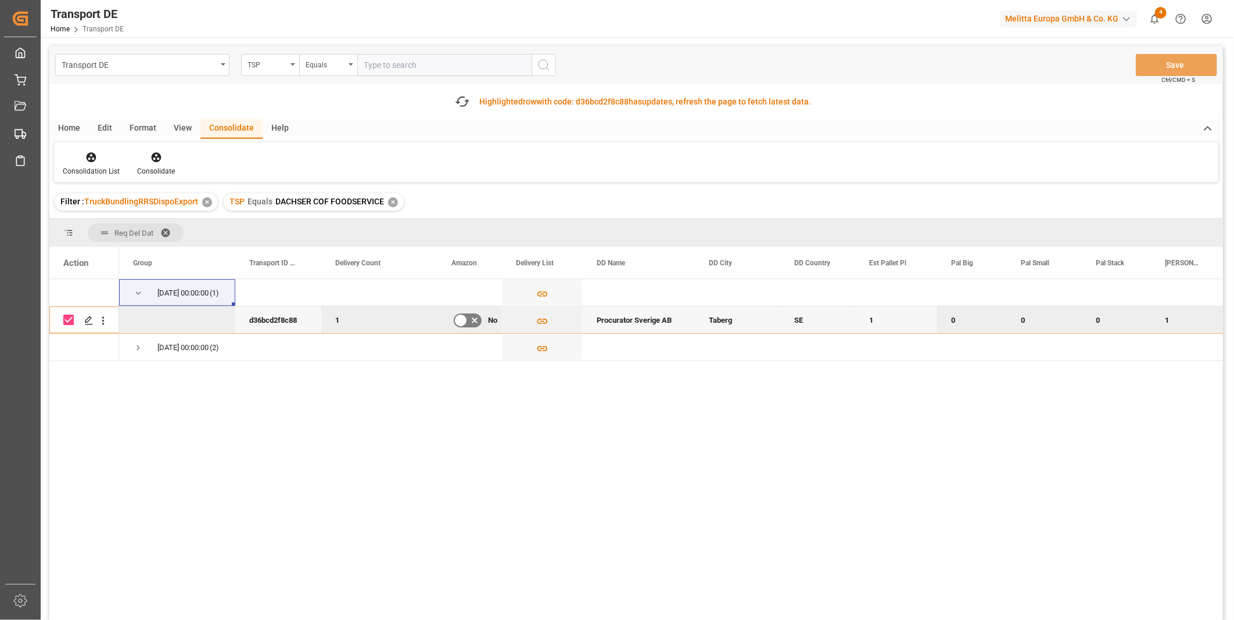
click at [94, 148] on div "Consolidation List Consolidate" at bounding box center [636, 162] width 1164 height 40
click at [91, 165] on div "Consolidation List" at bounding box center [91, 164] width 74 height 26
click at [138, 254] on div "Transport DE TSP Equals Save Ctrl/CMD + S Fetch latest updates Highlighted row …" at bounding box center [635, 366] width 1173 height 640
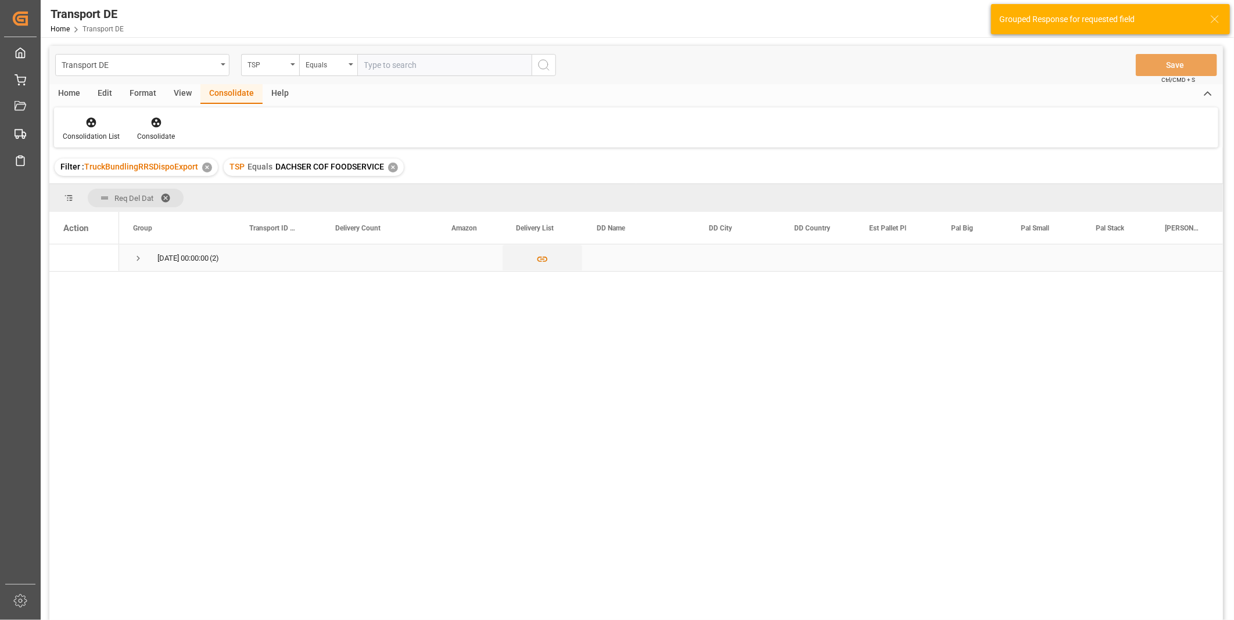
click at [137, 262] on span "Press SPACE to select this row." at bounding box center [138, 258] width 10 height 10
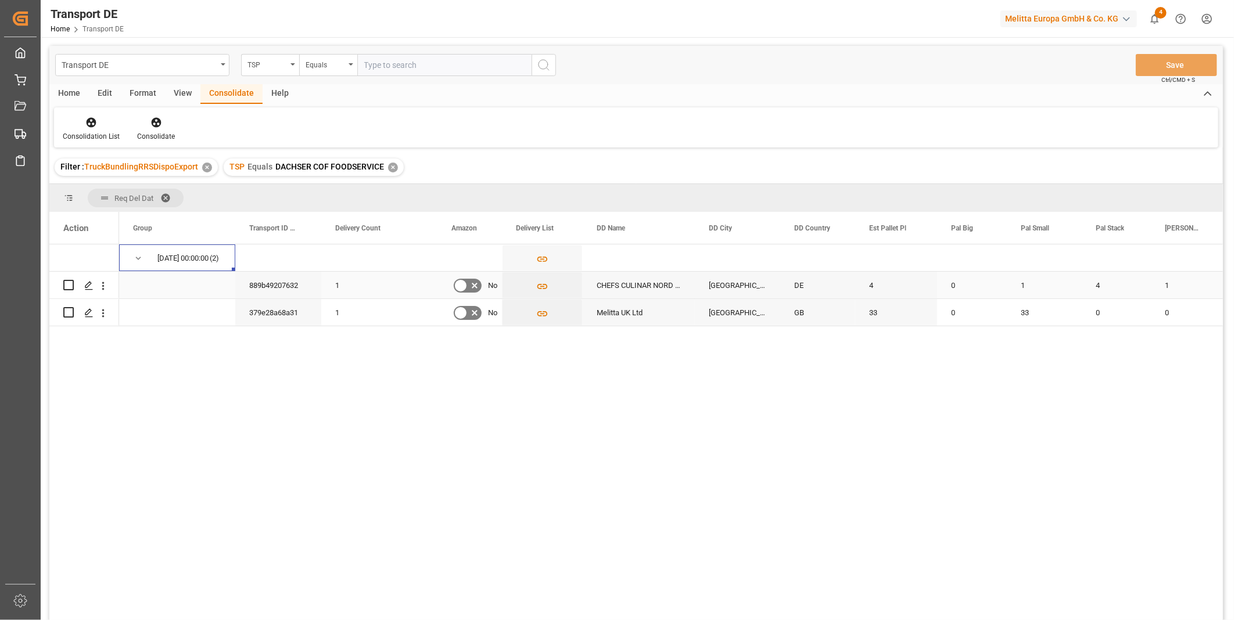
click at [66, 283] on input "Press Space to toggle row selection (unchecked)" at bounding box center [68, 285] width 10 height 10
checkbox input "true"
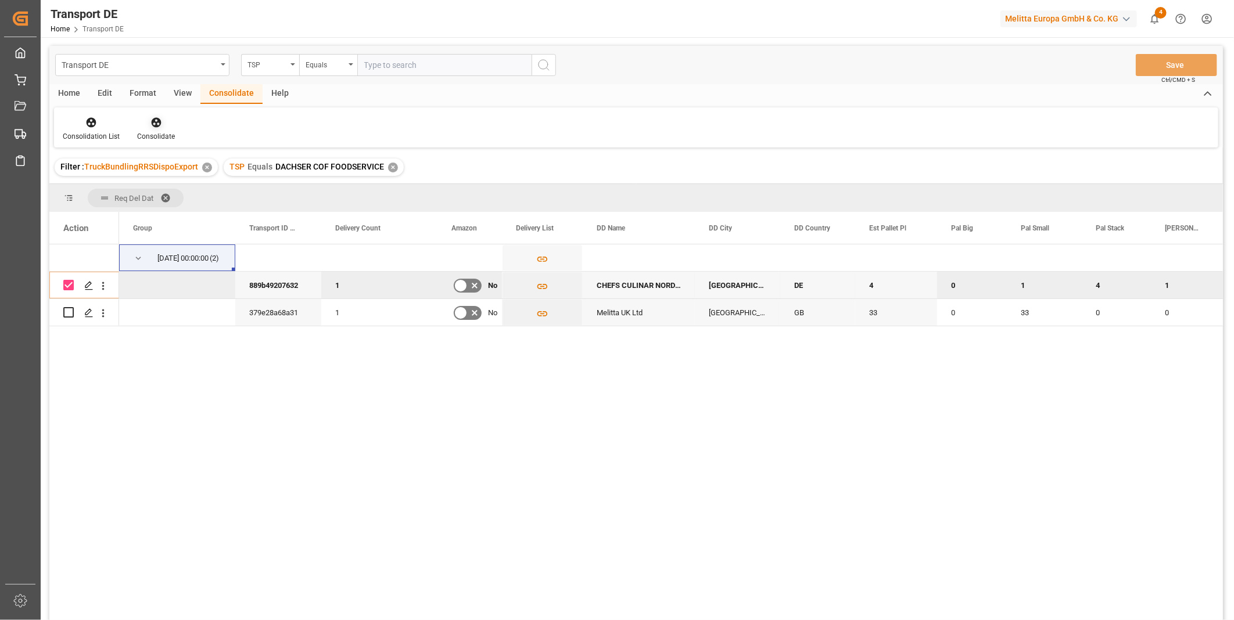
click at [155, 119] on icon at bounding box center [156, 123] width 12 height 12
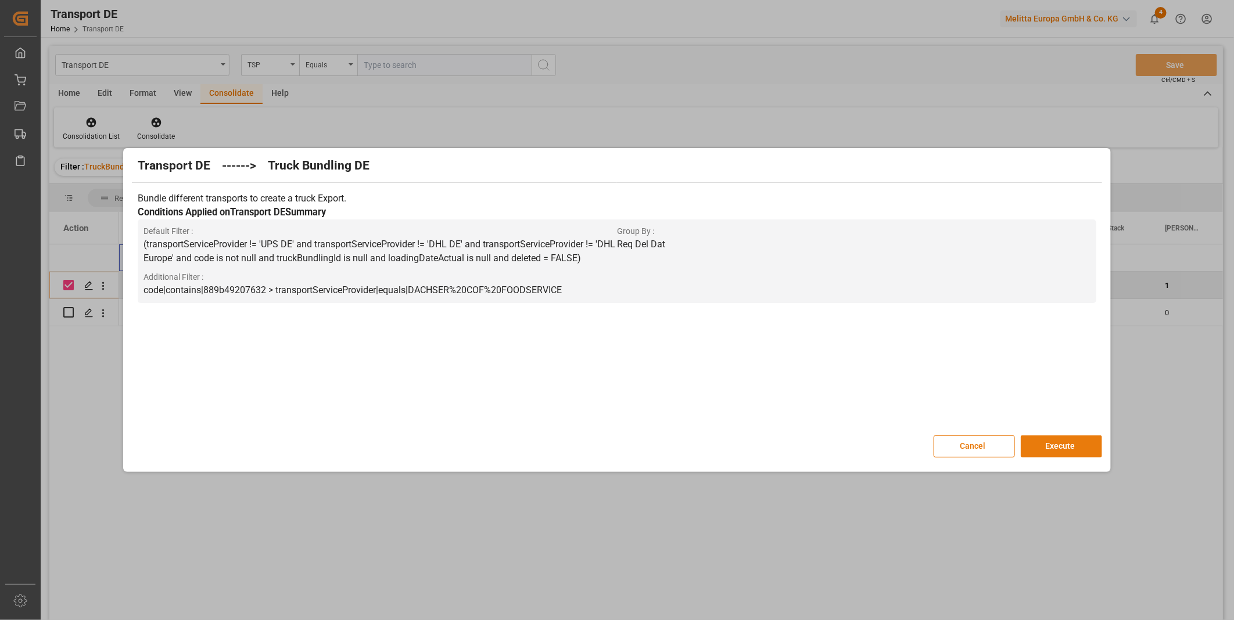
click at [1033, 448] on button "Execute" at bounding box center [1061, 447] width 81 height 22
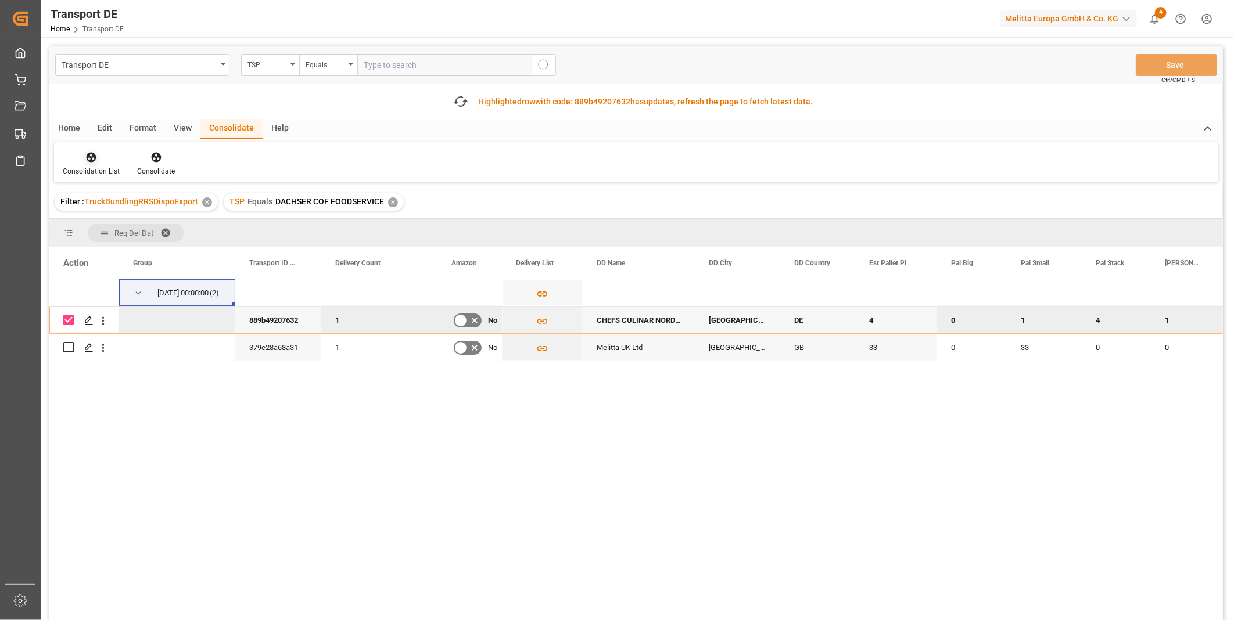
click at [86, 164] on div "Consolidation List" at bounding box center [91, 164] width 74 height 26
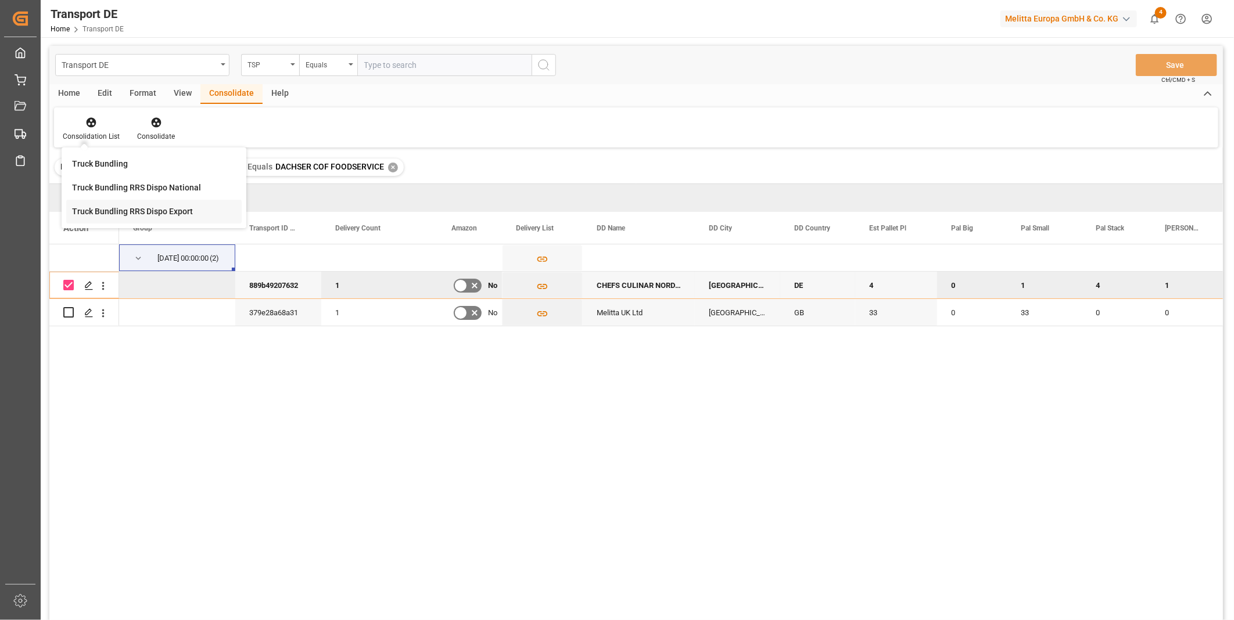
drag, startPoint x: 124, startPoint y: 243, endPoint x: 125, endPoint y: 216, distance: 27.3
click at [125, 216] on div "Transport DE TSP Equals Save Ctrl/CMD + S Home Edit Format View Consolidate Hel…" at bounding box center [635, 348] width 1173 height 605
click at [125, 216] on div "Group" at bounding box center [177, 228] width 116 height 32
click at [96, 131] on div "Consolidation List" at bounding box center [91, 136] width 57 height 10
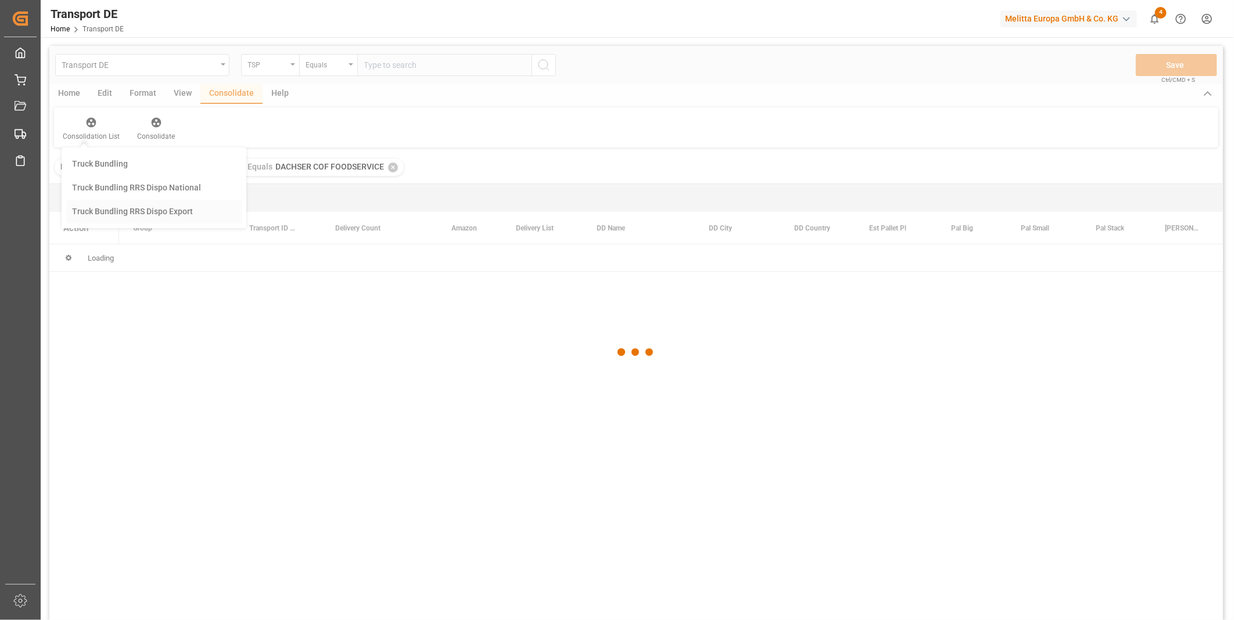
click at [159, 211] on div "Transport DE TSP Equals Save Ctrl/CMD + S Home Edit Format View Consolidate Hel…" at bounding box center [635, 348] width 1173 height 605
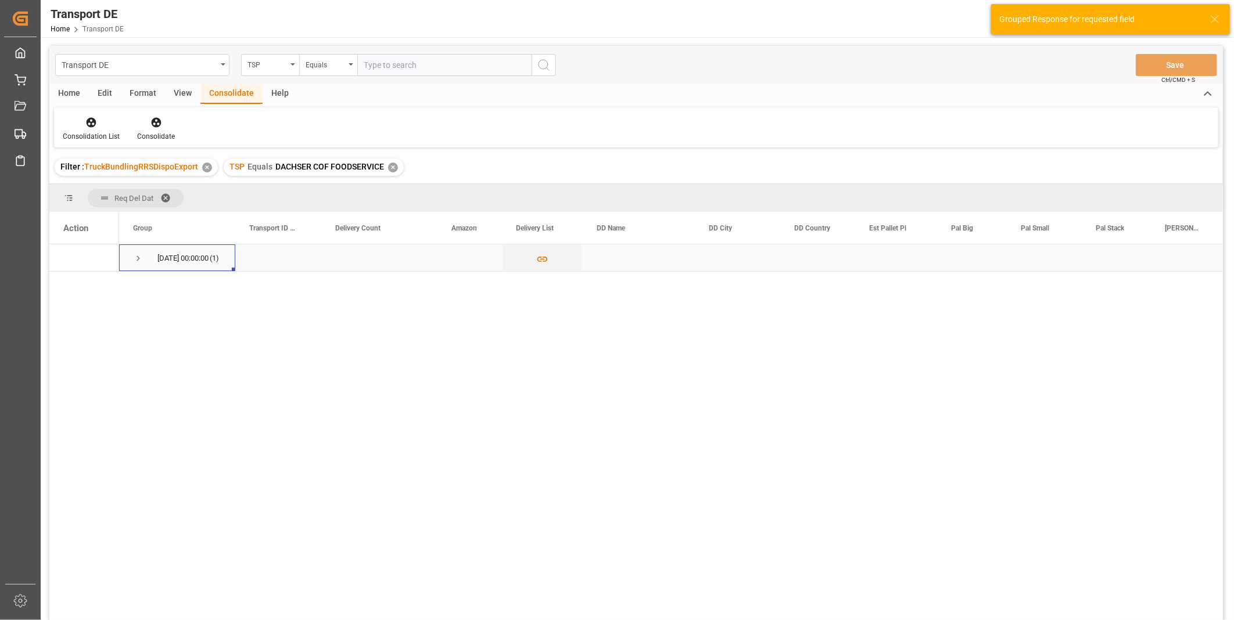
click at [130, 257] on div "25.08.2025 00:00:00 (1)" at bounding box center [177, 258] width 116 height 27
click at [137, 259] on span "Press SPACE to select this row." at bounding box center [138, 258] width 10 height 10
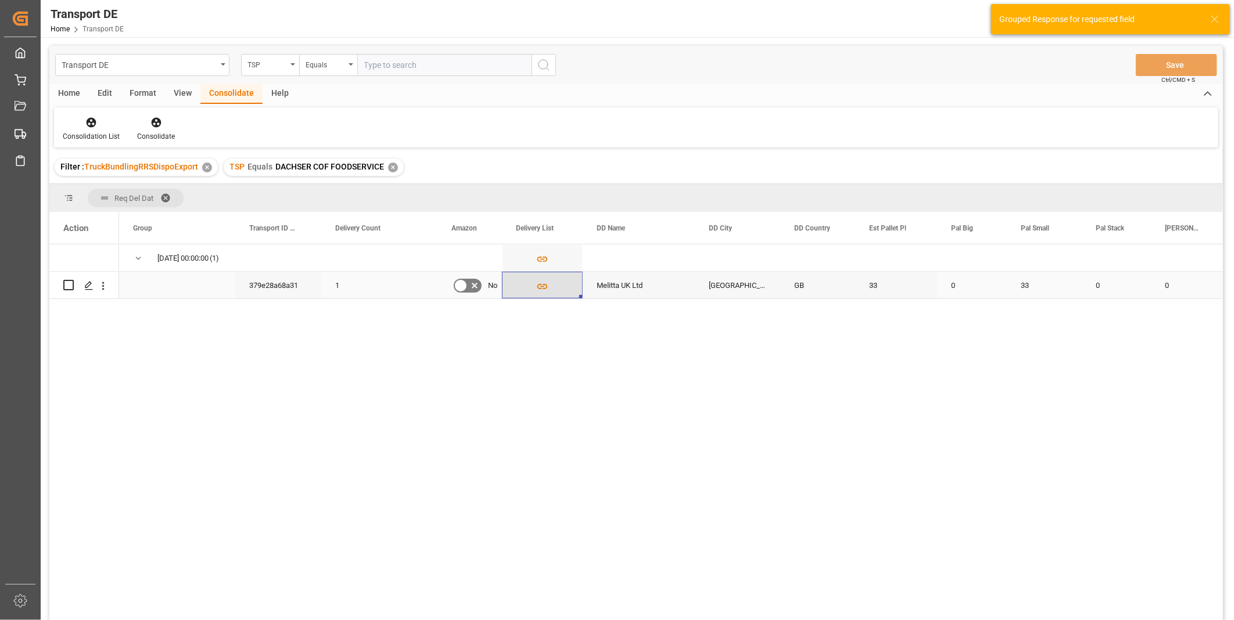
click at [544, 286] on icon "Press SPACE to select this row." at bounding box center [542, 287] width 12 height 12
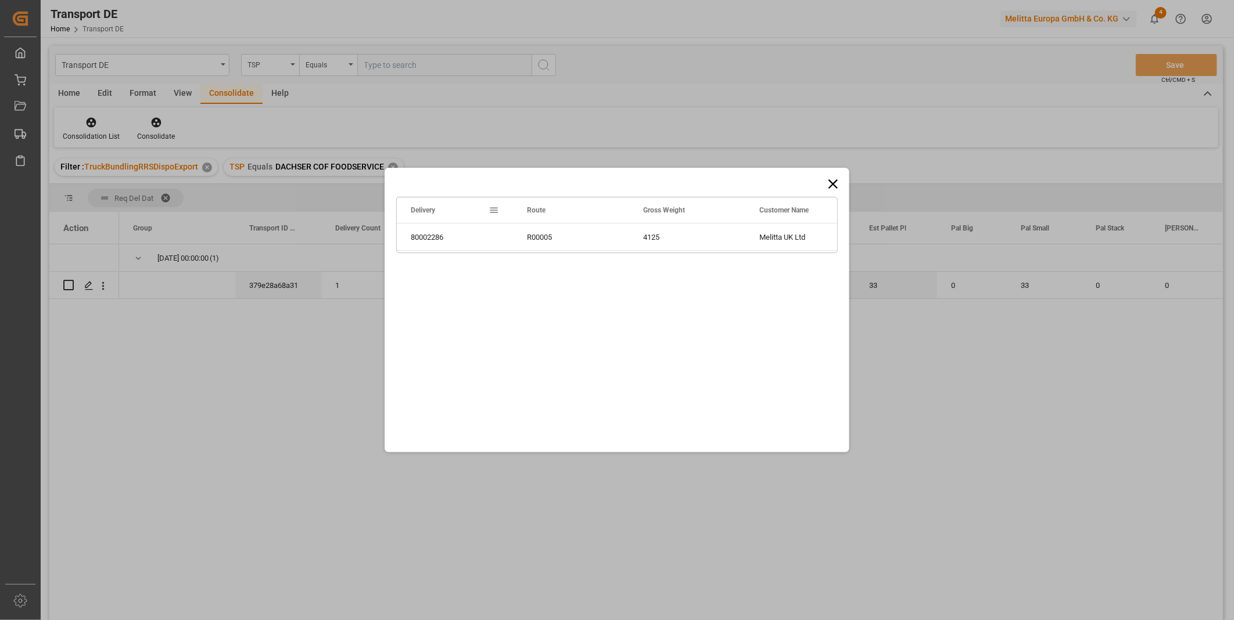
click at [835, 189] on icon at bounding box center [833, 184] width 16 height 16
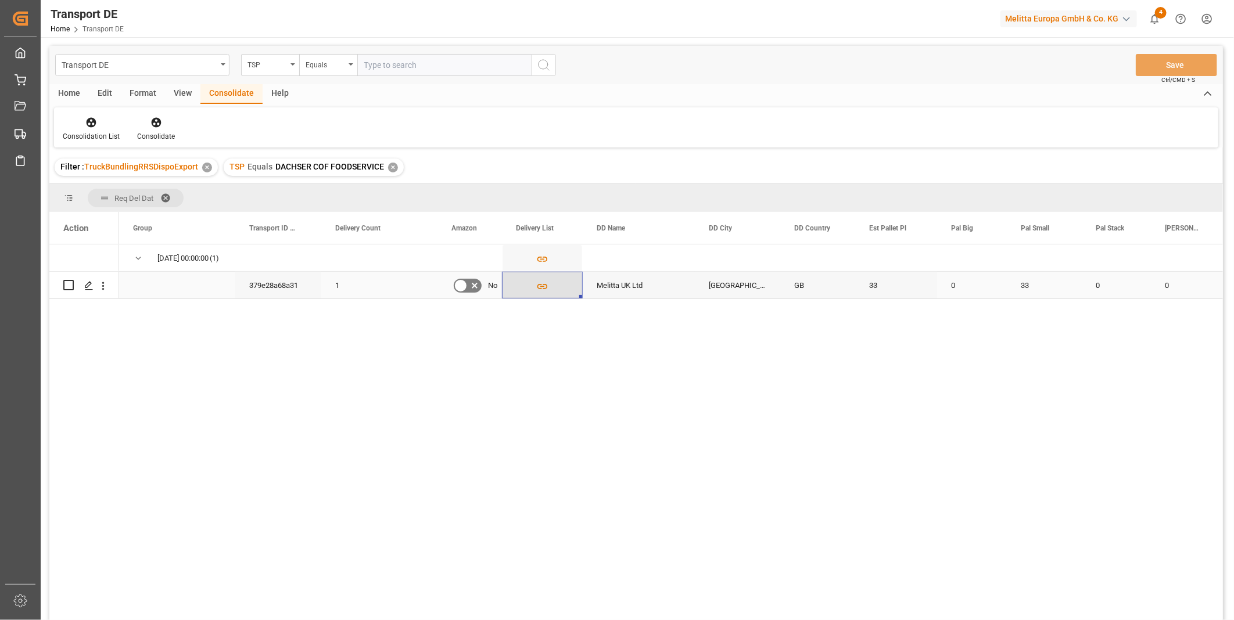
click at [547, 285] on icon "Press SPACE to select this row." at bounding box center [542, 287] width 12 height 12
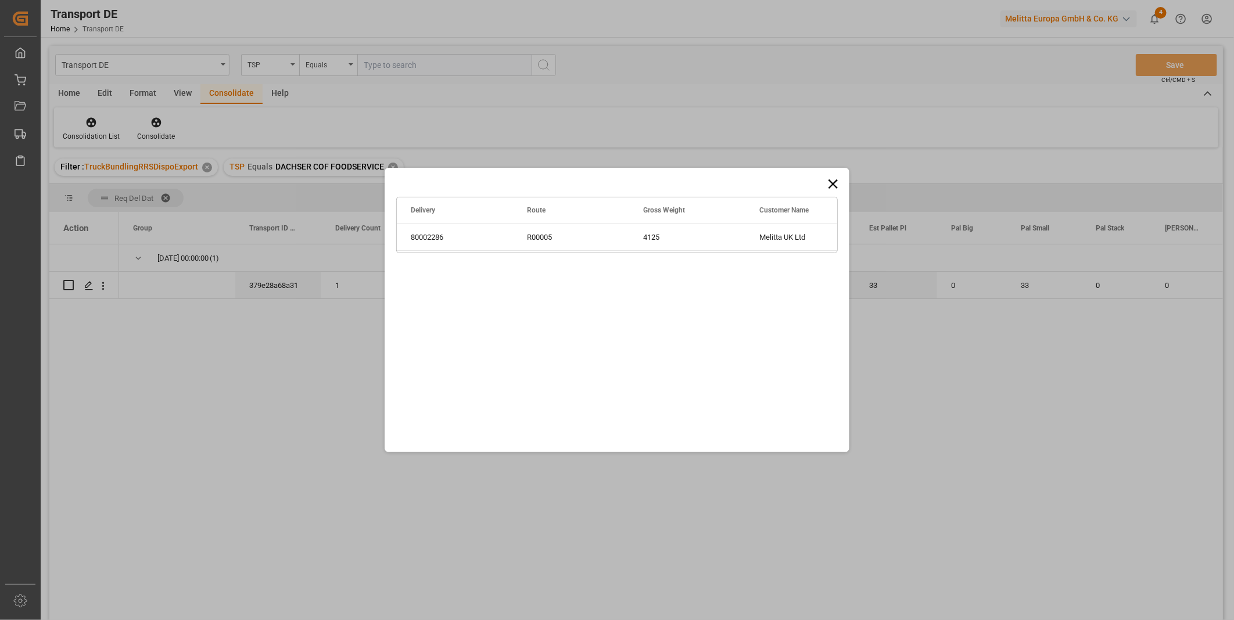
click at [828, 186] on icon at bounding box center [833, 184] width 16 height 16
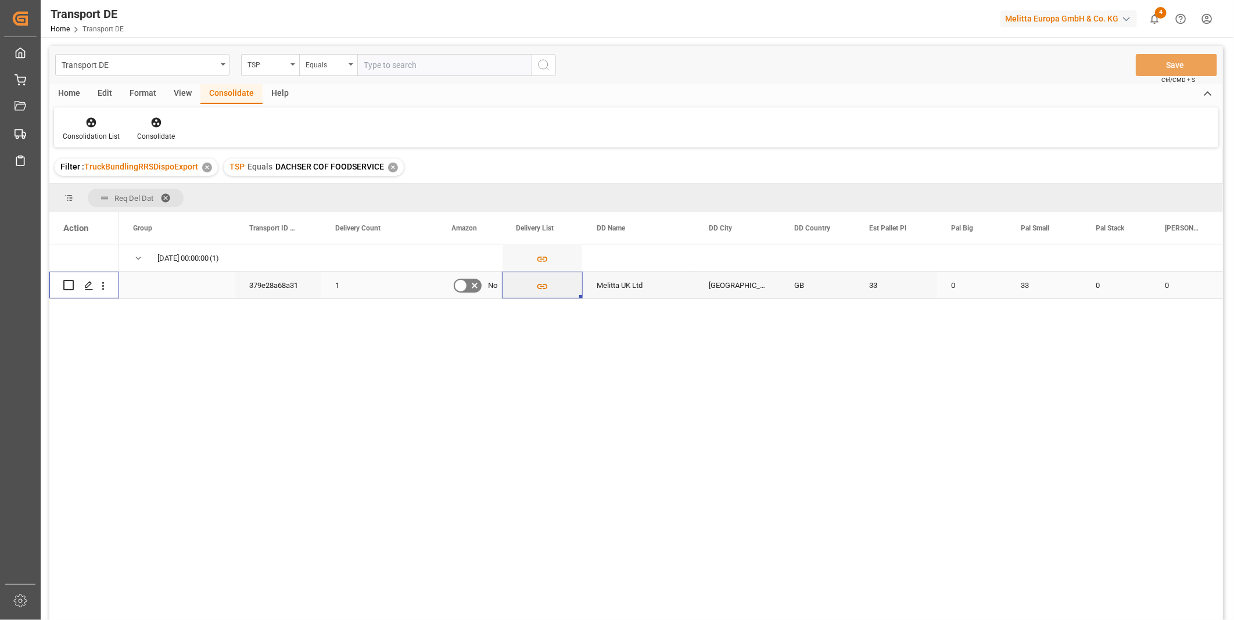
click at [64, 282] on input "Press Space to toggle row selection (unchecked)" at bounding box center [68, 285] width 10 height 10
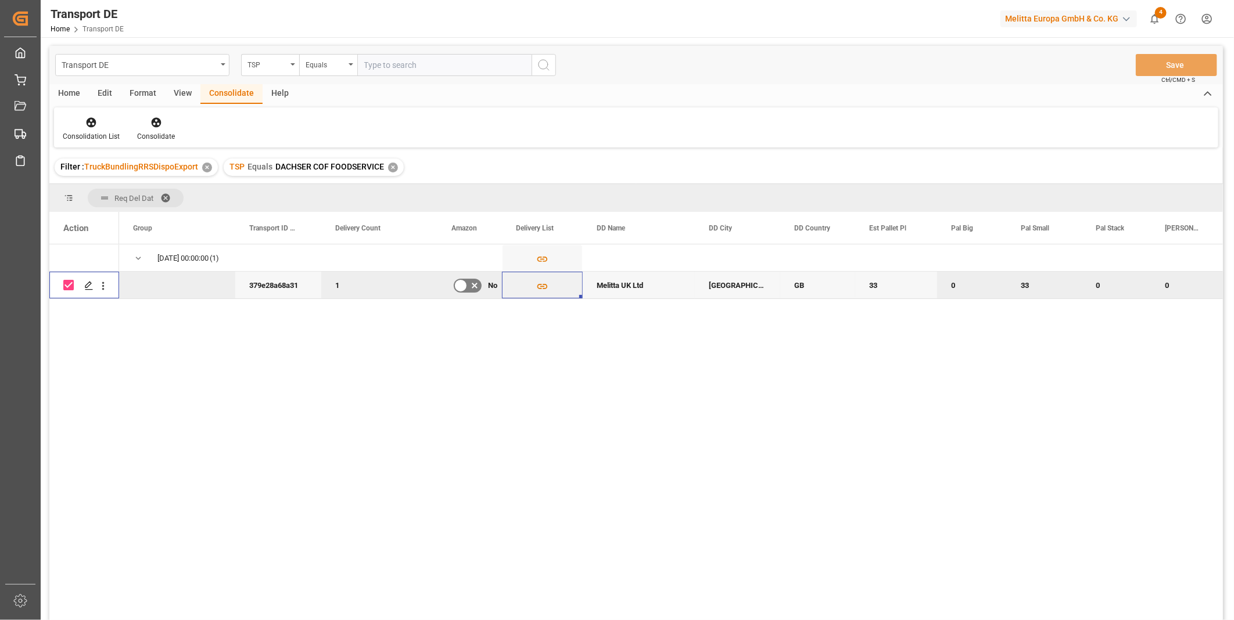
click at [67, 286] on input "Press Space to toggle row selection (checked)" at bounding box center [68, 285] width 10 height 10
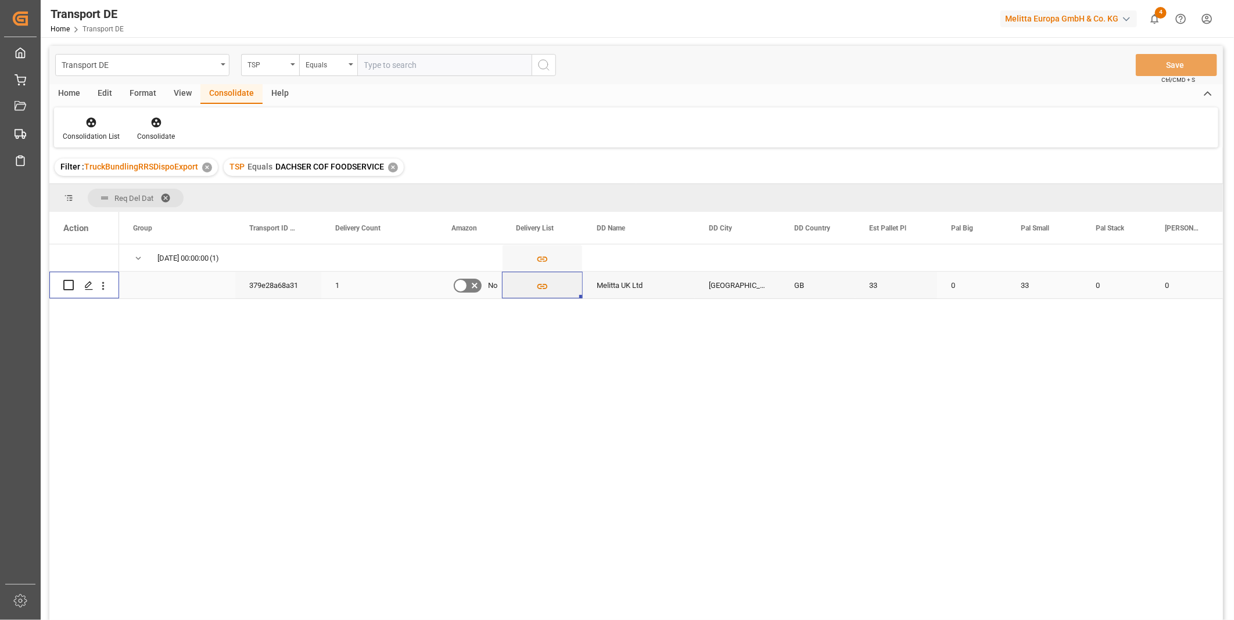
click at [67, 285] on input "Press Space to toggle row selection (unchecked)" at bounding box center [68, 285] width 10 height 10
checkbox input "true"
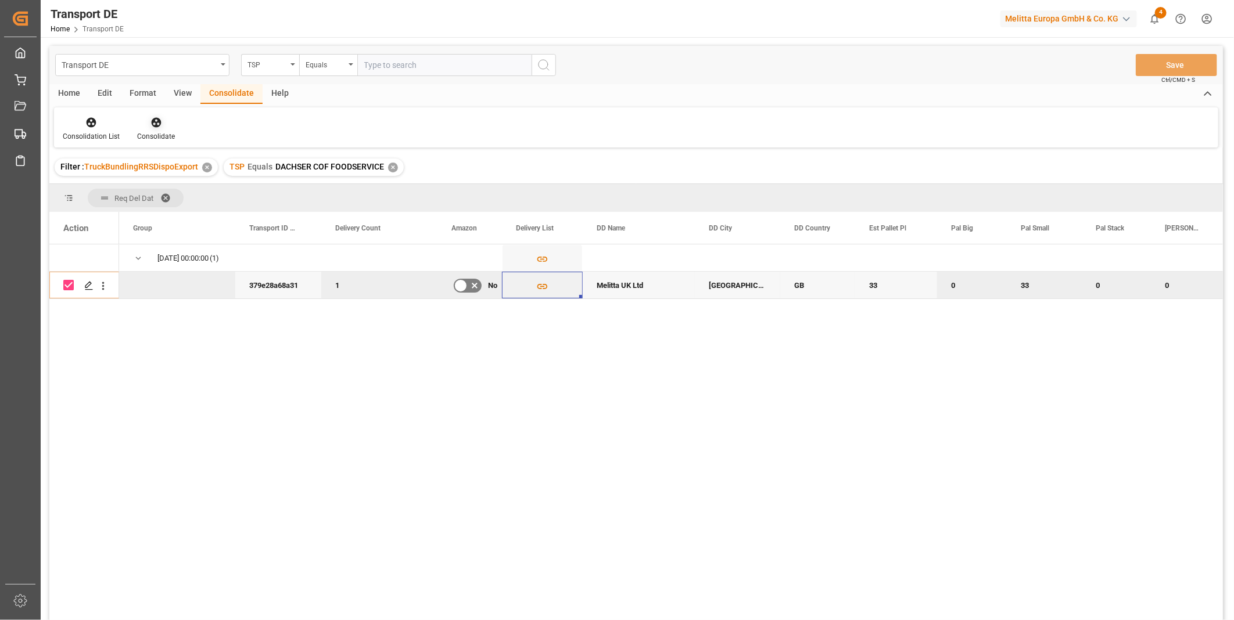
click at [160, 118] on div at bounding box center [156, 122] width 38 height 12
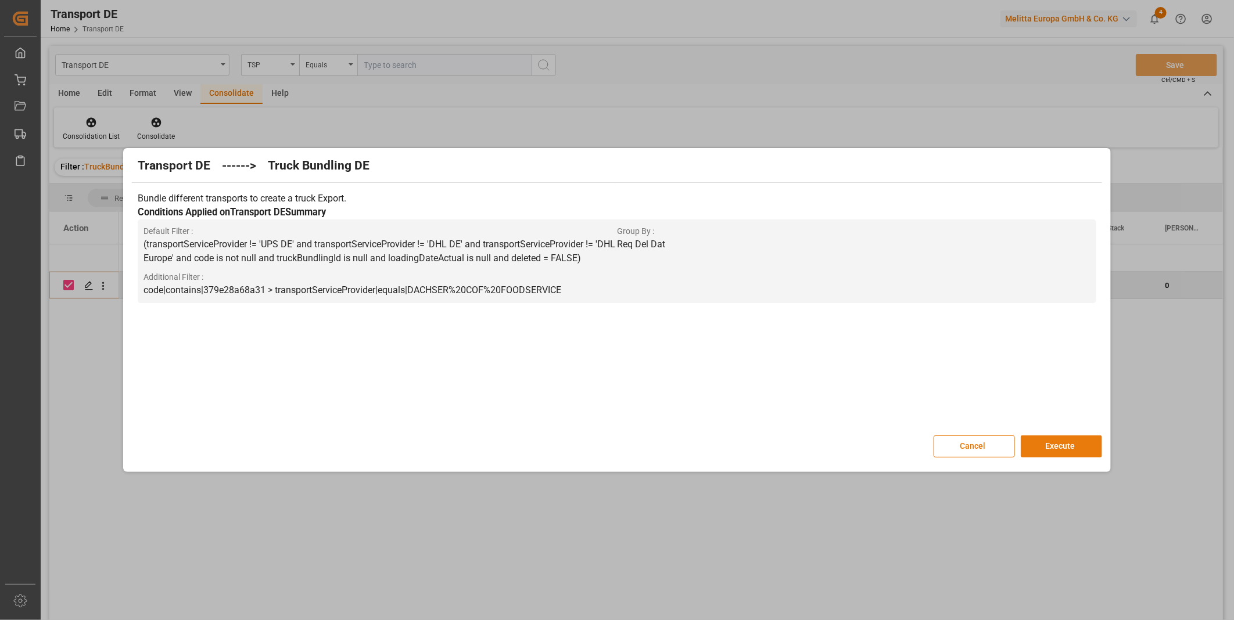
click at [1060, 444] on button "Execute" at bounding box center [1061, 447] width 81 height 22
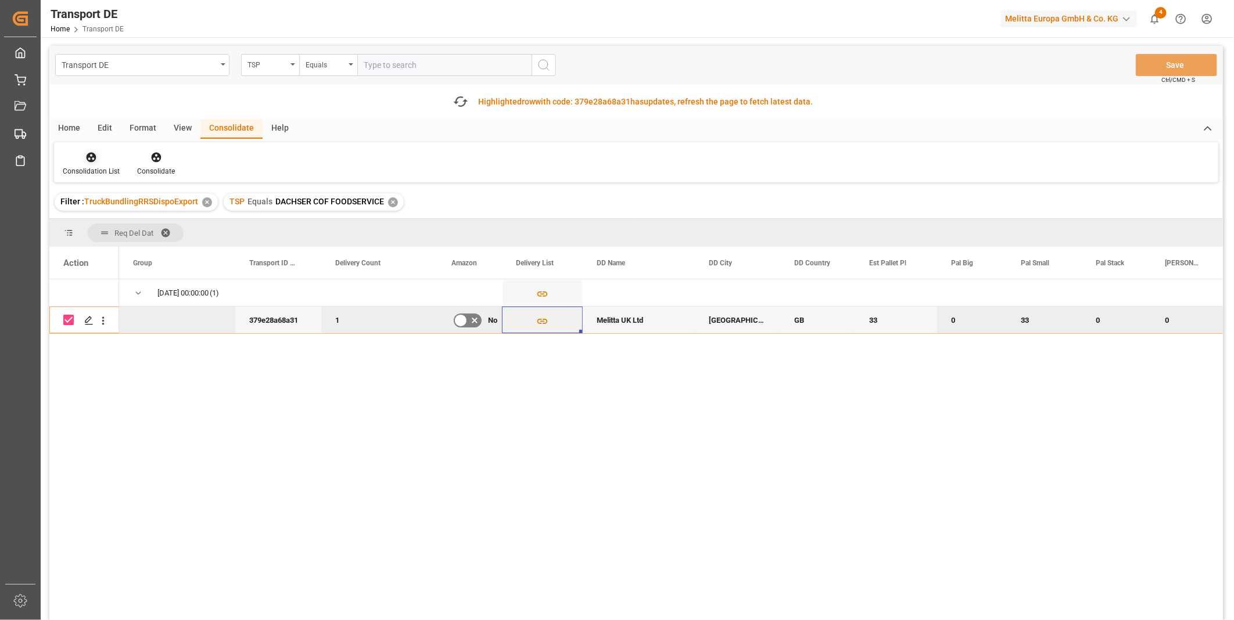
click at [102, 159] on div at bounding box center [91, 157] width 57 height 12
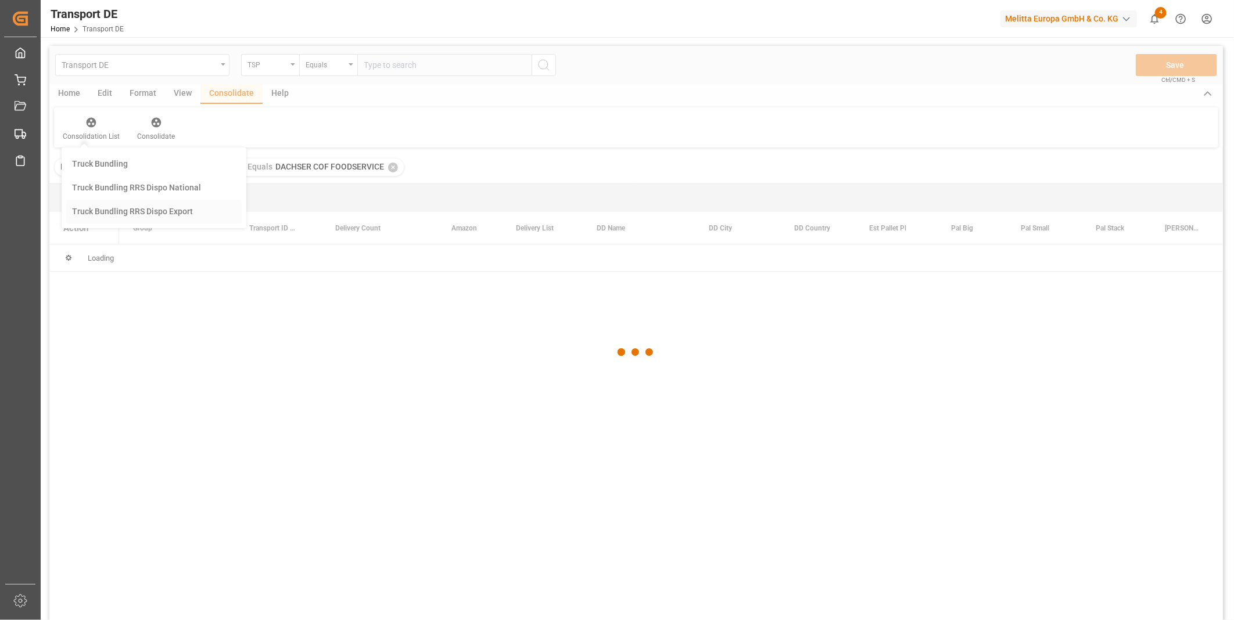
click at [135, 252] on div "Transport DE TSP Equals Save Ctrl/CMD + S Home Edit Format View Consolidate Hel…" at bounding box center [635, 348] width 1173 height 605
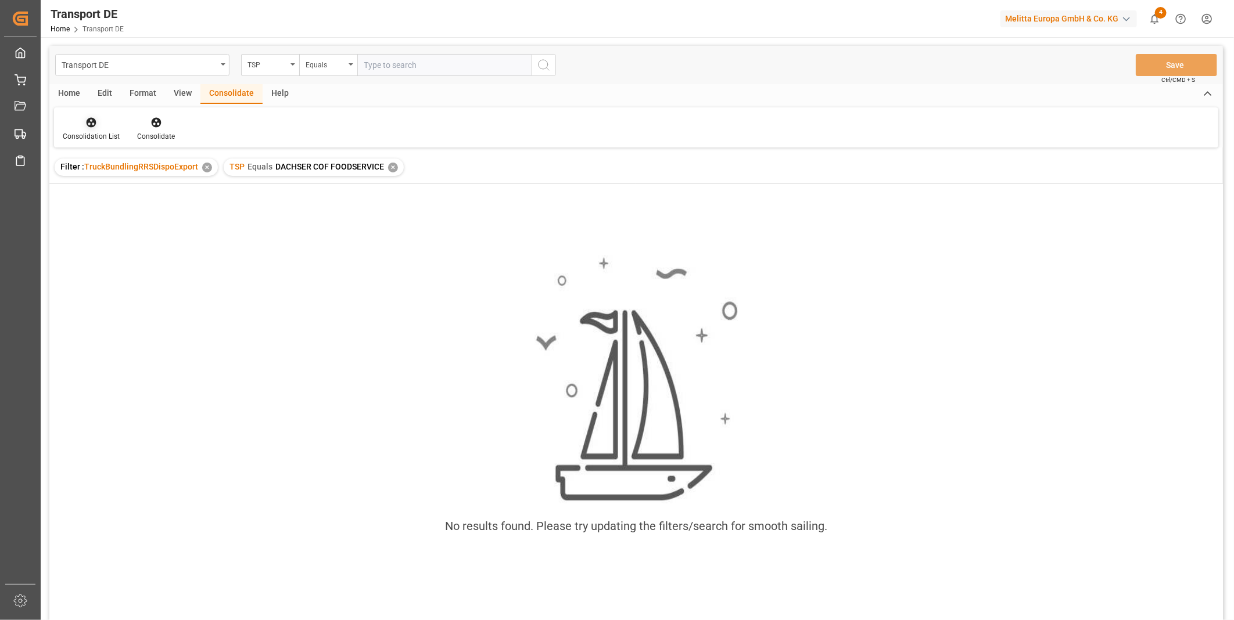
click at [89, 126] on icon at bounding box center [92, 123] width 10 height 10
click at [159, 213] on div "Transport DE TSP Equals Save Ctrl/CMD + S Home Edit Format View Consolidate Hel…" at bounding box center [635, 348] width 1173 height 605
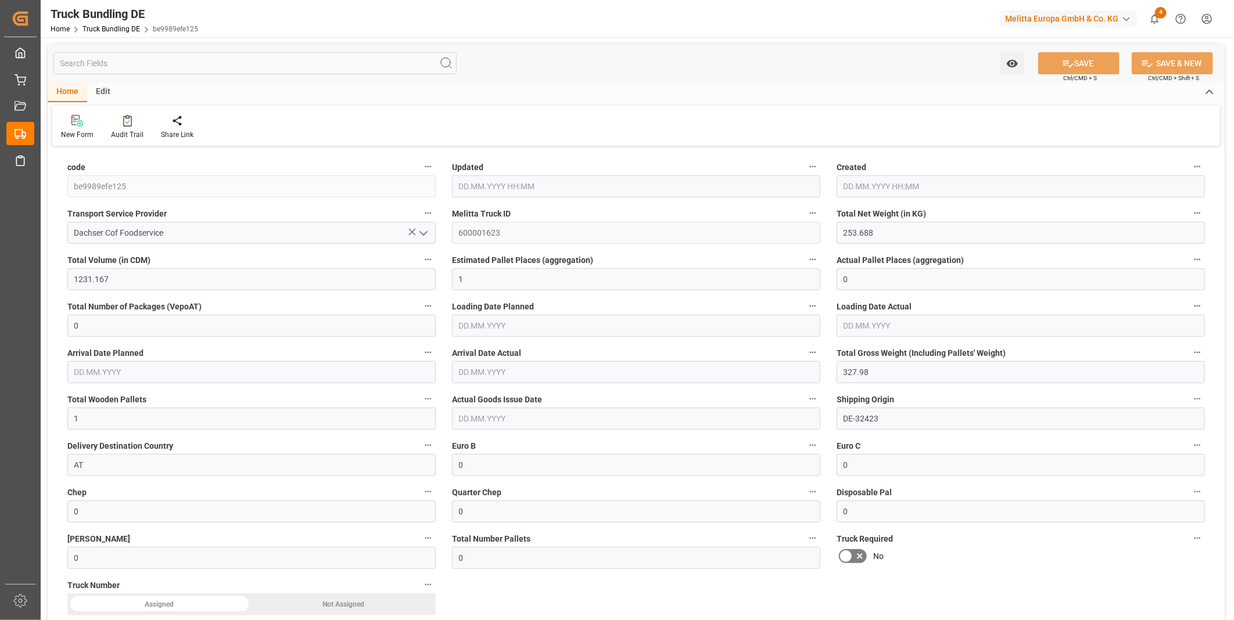
type input "[DATE] 08:16"
type input "[DATE]"
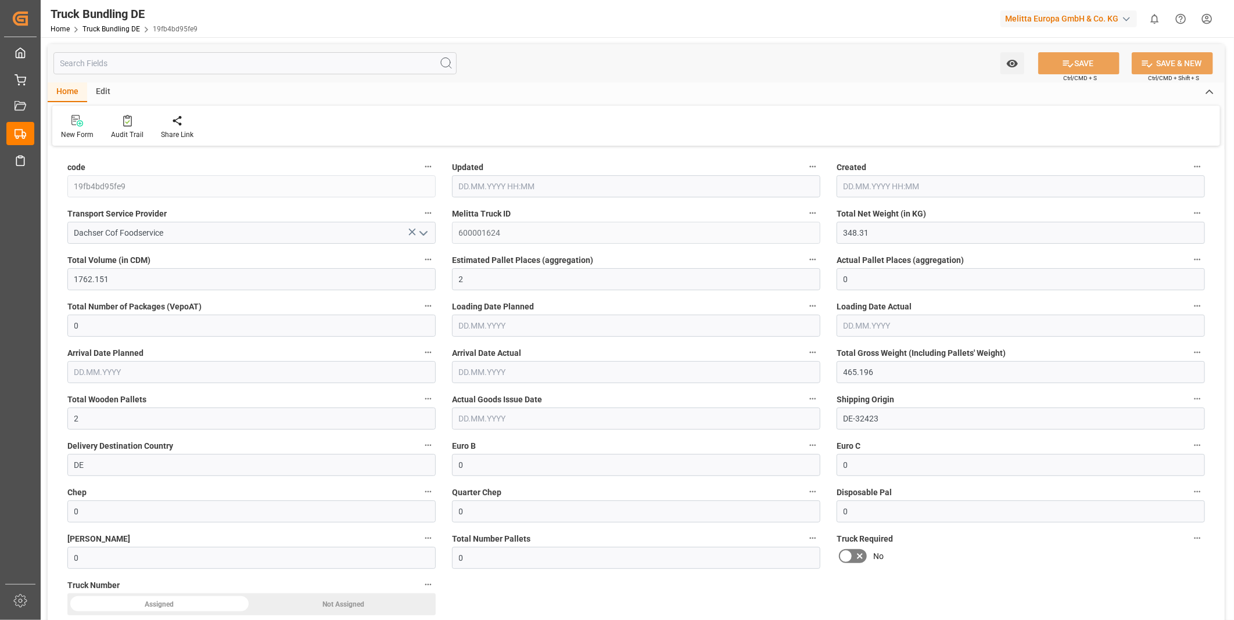
type input "[DATE] 08:16"
type input "[DATE]"
type input "13.08.2025"
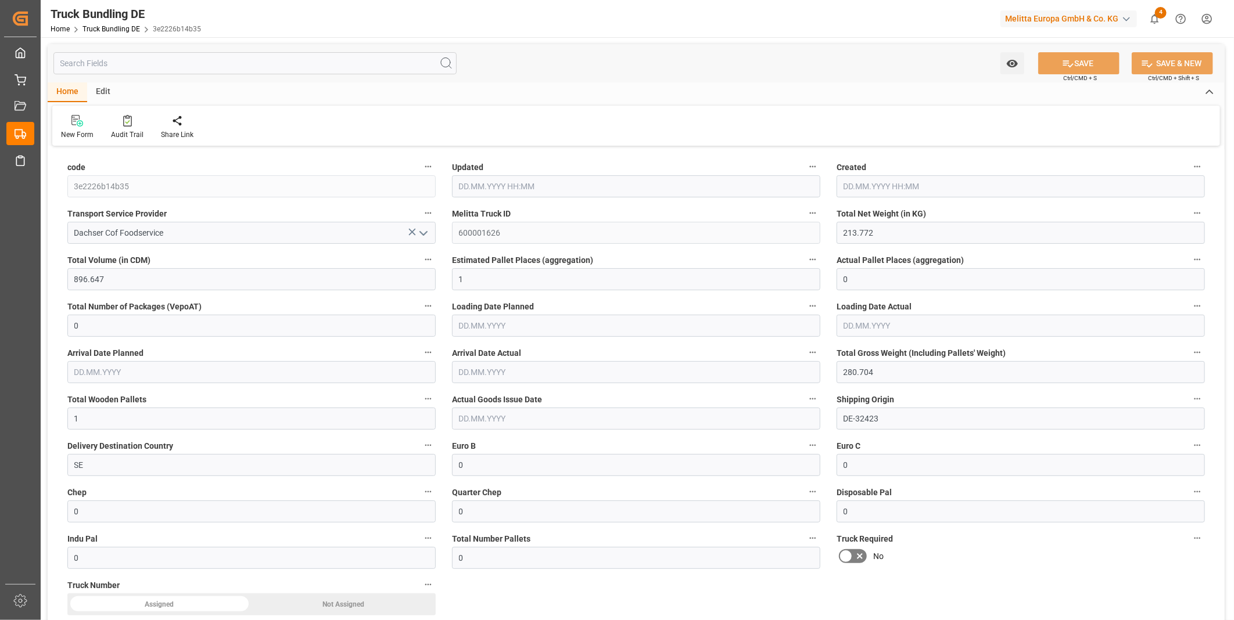
type input "[DATE] 08:16"
type input "[DATE]"
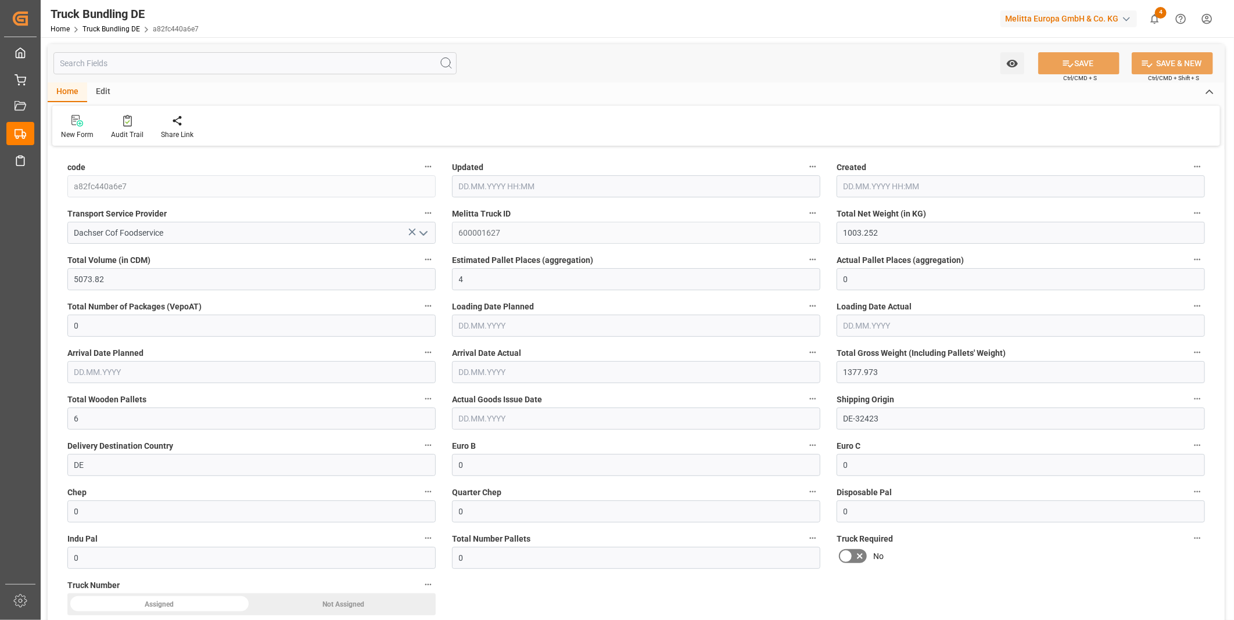
type input "[DATE] 08:17"
type input "21.08.2025"
type input "25.08.2025"
type input "13.08.2025"
